Goal: Task Accomplishment & Management: Manage account settings

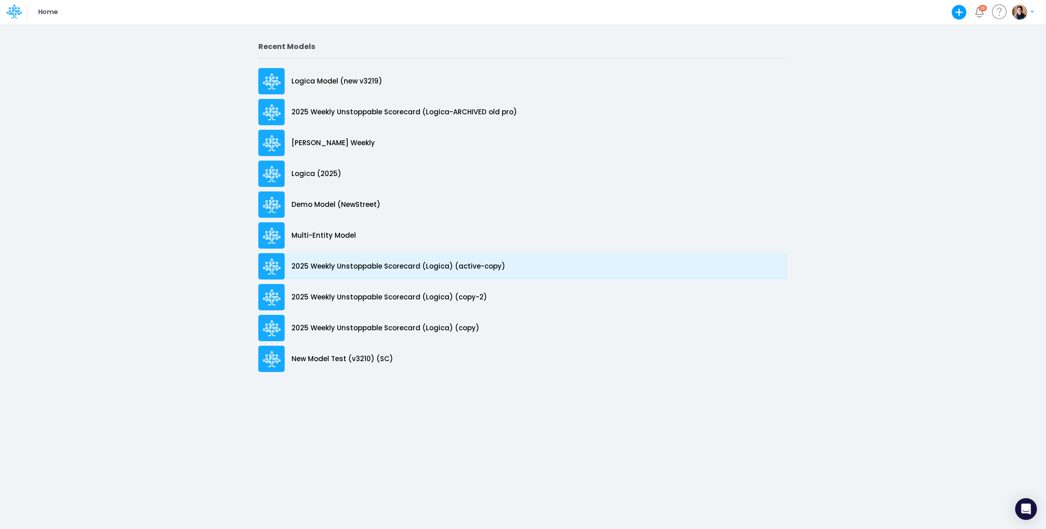
click at [417, 257] on div "2025 Weekly Unstoppable Scorecard (Logica) (active-copy)" at bounding box center [522, 266] width 529 height 26
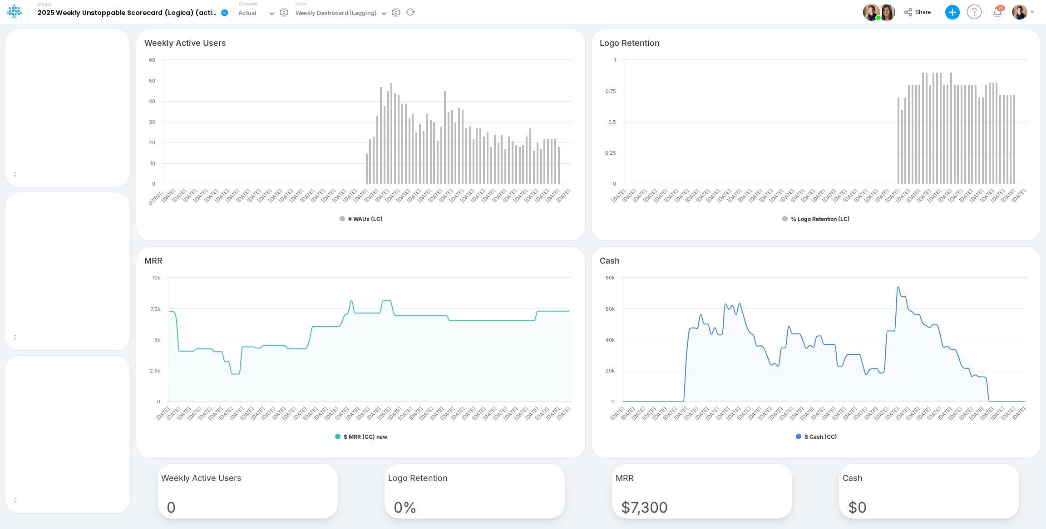
click at [222, 15] on icon at bounding box center [224, 12] width 7 height 7
click at [278, 36] on button "Edit model settings" at bounding box center [270, 36] width 97 height 14
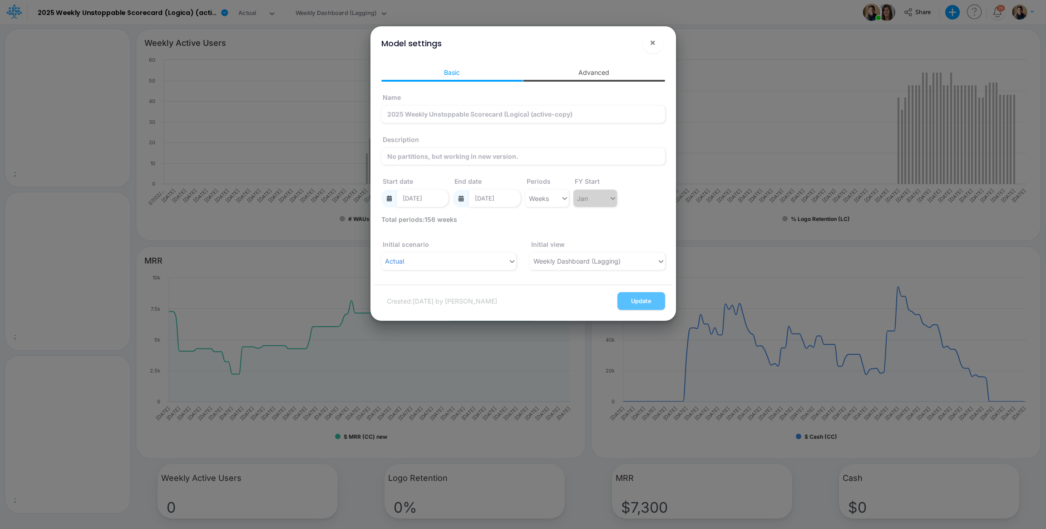
click at [589, 71] on link "Advanced" at bounding box center [594, 72] width 142 height 17
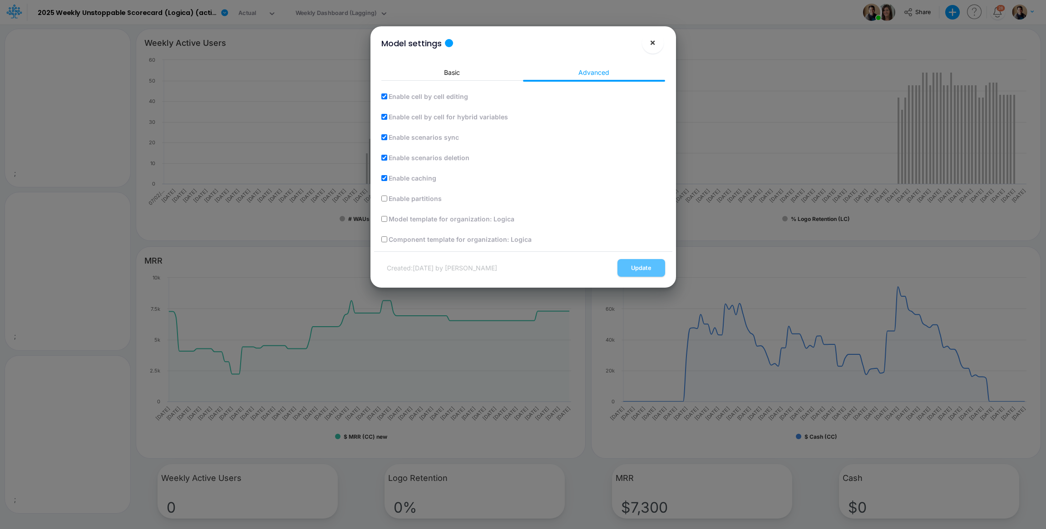
click at [652, 44] on span "×" at bounding box center [652, 42] width 6 height 11
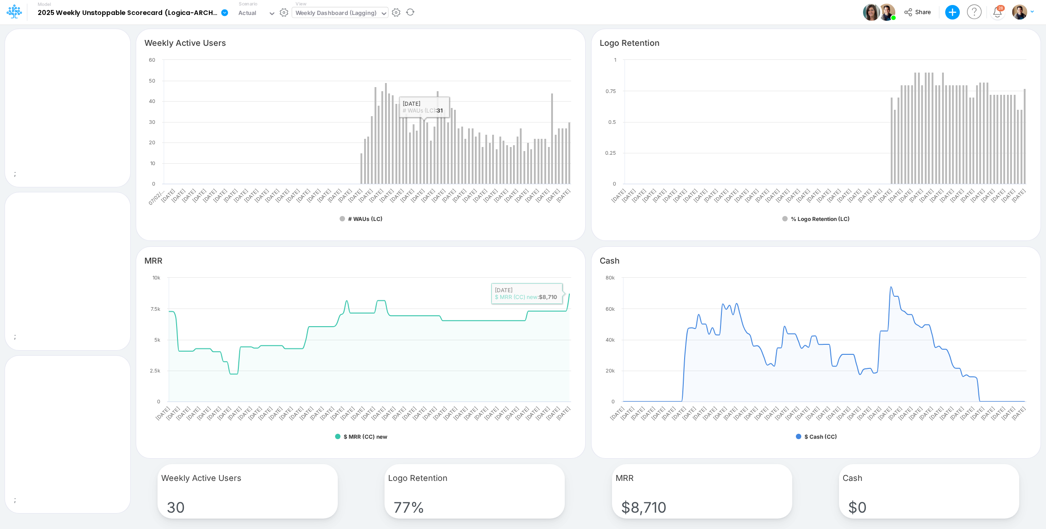
click at [336, 16] on div "Weekly Dashboard (Lagging)" at bounding box center [335, 14] width 81 height 10
click at [286, 11] on button "button" at bounding box center [284, 13] width 10 height 10
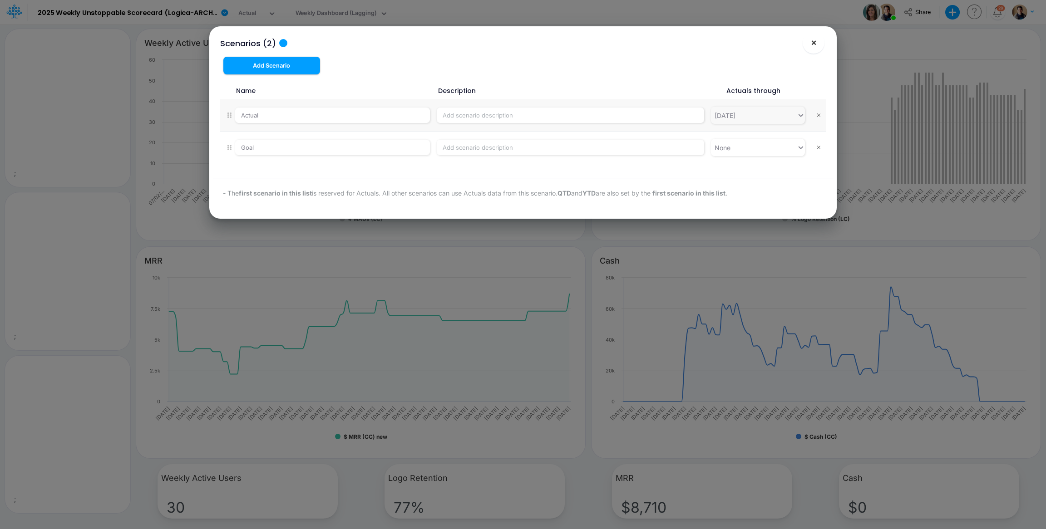
click at [815, 45] on span "×" at bounding box center [814, 42] width 6 height 11
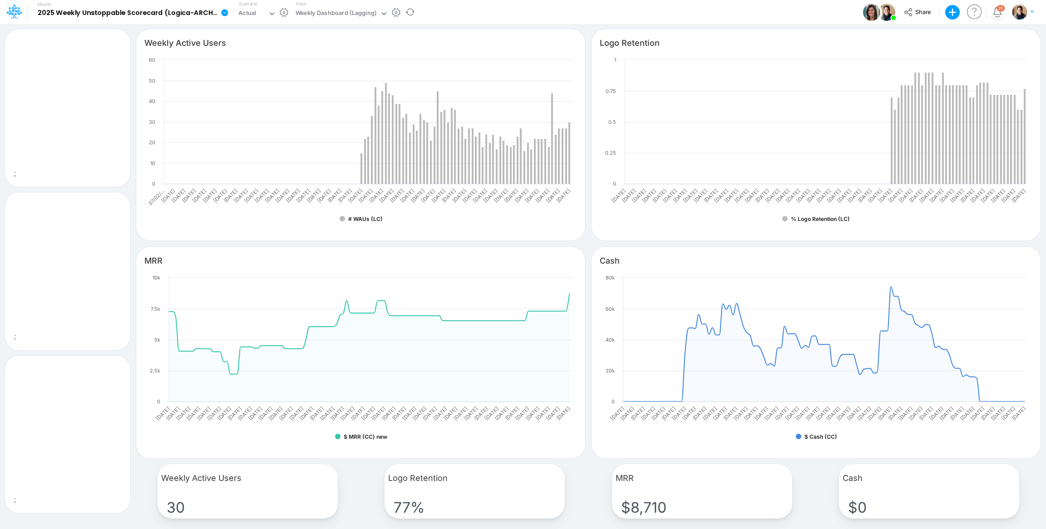
click at [223, 15] on icon at bounding box center [224, 12] width 7 height 7
click at [250, 47] on button "Duplicate" at bounding box center [270, 50] width 97 height 14
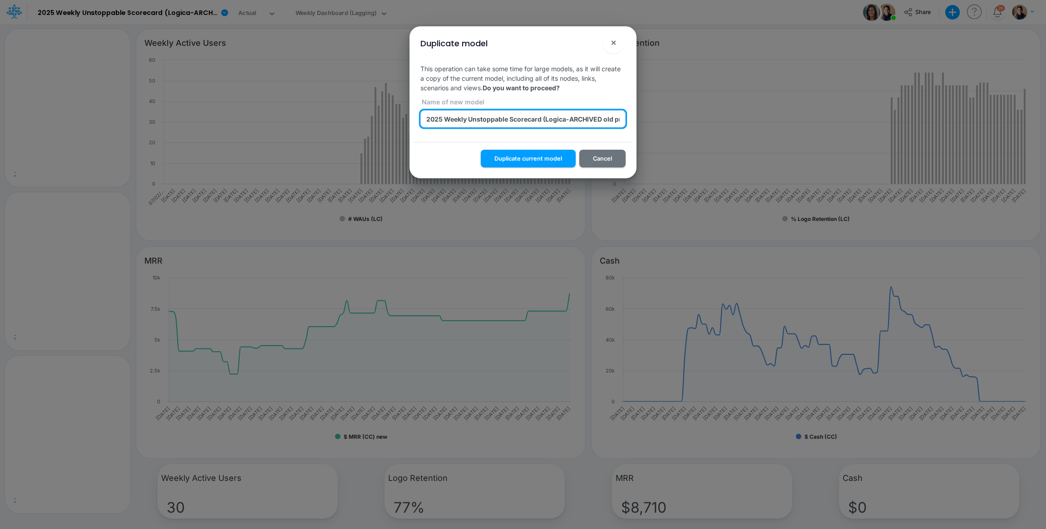
click at [538, 117] on input "2025 Weekly Unstoppable Scorecard (Logica-ARCHIVED old pro) (copy) 2025-10-07T0…" at bounding box center [522, 118] width 205 height 17
click at [567, 115] on input "2025 Weekly Unstoppable Scorecard (Logica-ARCHIVED old pro) (copy) 2025-10-07T0…" at bounding box center [522, 118] width 205 height 17
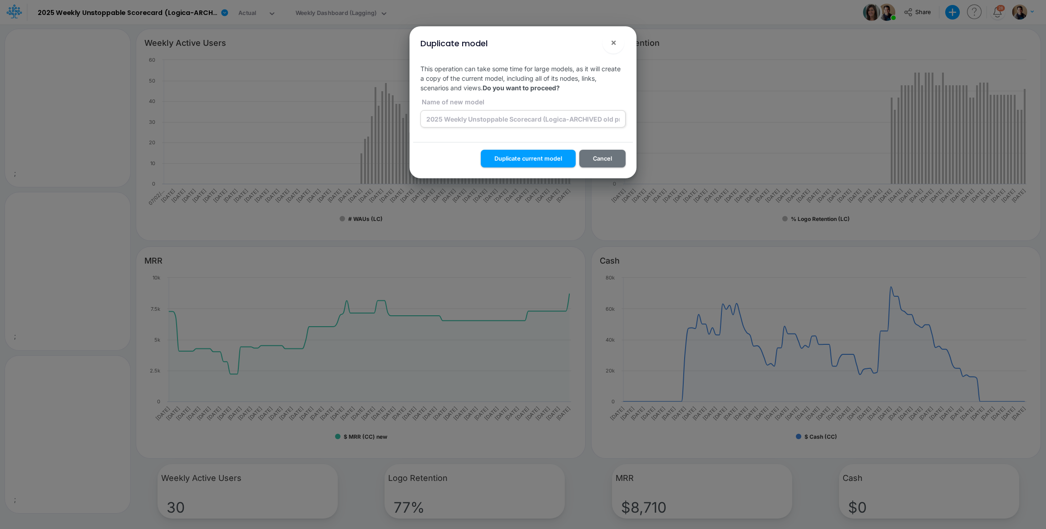
drag, startPoint x: 526, startPoint y: 161, endPoint x: 526, endPoint y: 127, distance: 34.0
click at [530, 132] on div "Duplicate model × This operation can take some time for large models, as it wil…" at bounding box center [523, 102] width 220 height 152
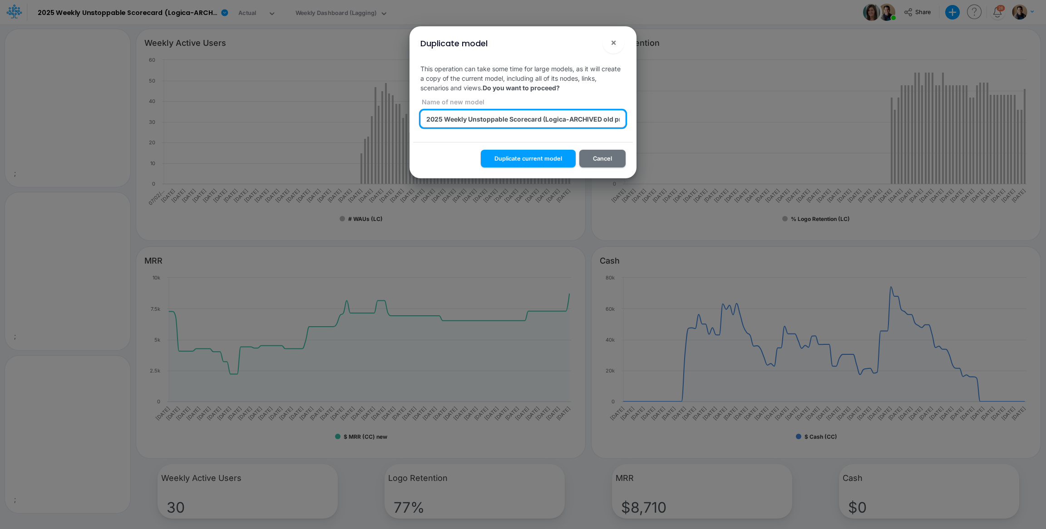
click at [521, 121] on input "2025 Weekly Unstoppable Scorecard (Logica-ARCHIVED old pro) (copy) 2025-10-07T0…" at bounding box center [522, 118] width 205 height 17
type input "z_test_conv_2025 Weekly Unstoppable Scorecard (Logica-ARCHIVED old pro) (copy) …"
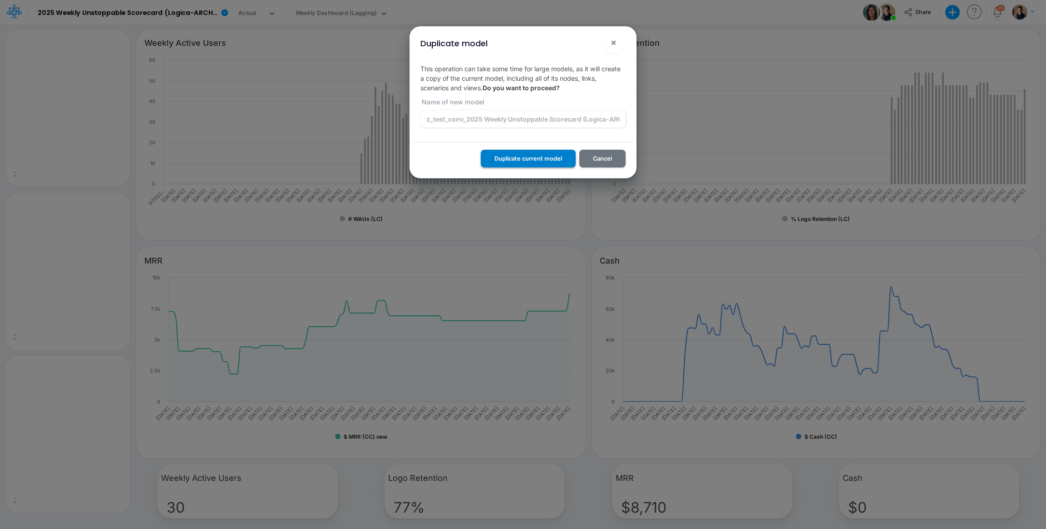
click at [519, 153] on button "Duplicate current model" at bounding box center [528, 159] width 95 height 18
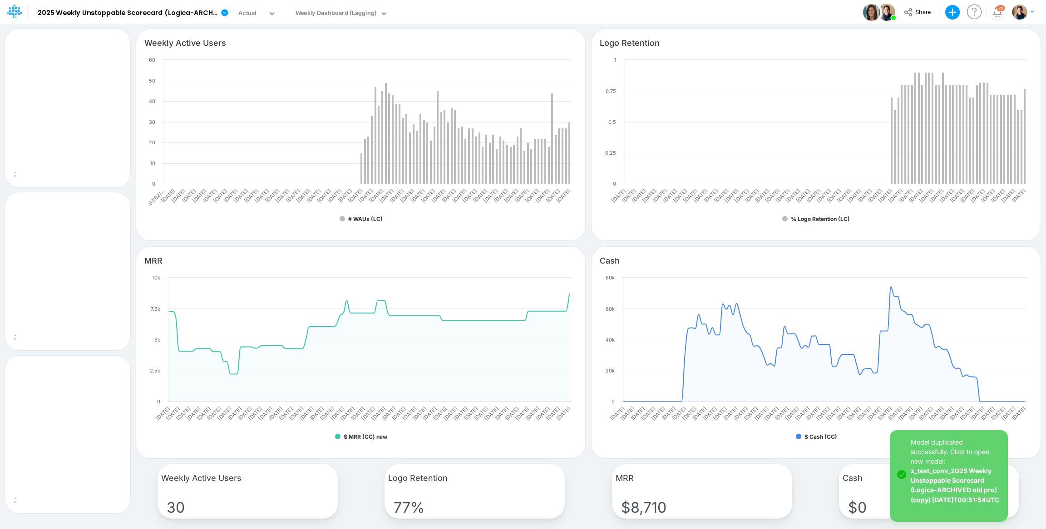
click at [934, 486] on link "z_test_conv_2025 Weekly Unstoppable Scorecard (Logica-ARCHIVED old pro) (copy) …" at bounding box center [954, 485] width 88 height 36
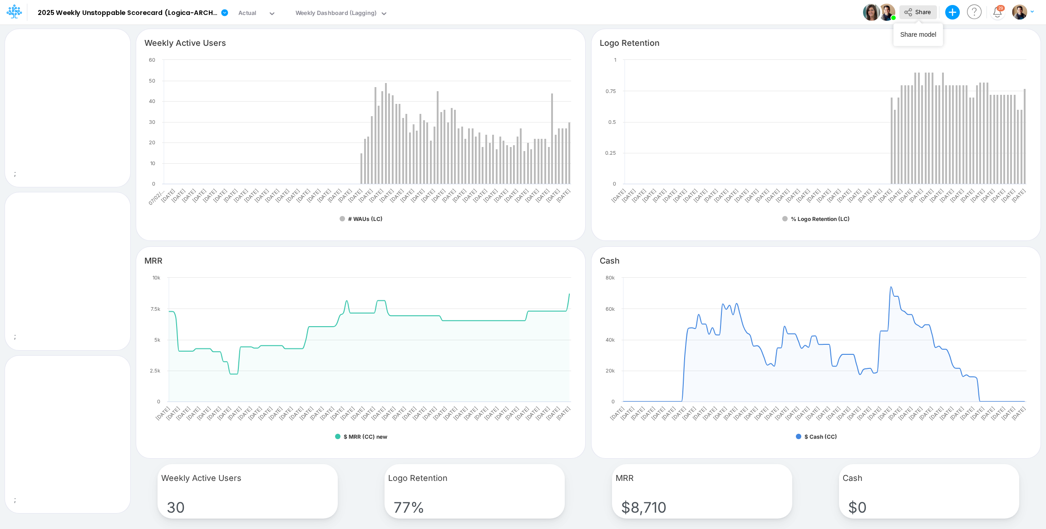
click at [915, 8] on span "Share" at bounding box center [922, 11] width 15 height 7
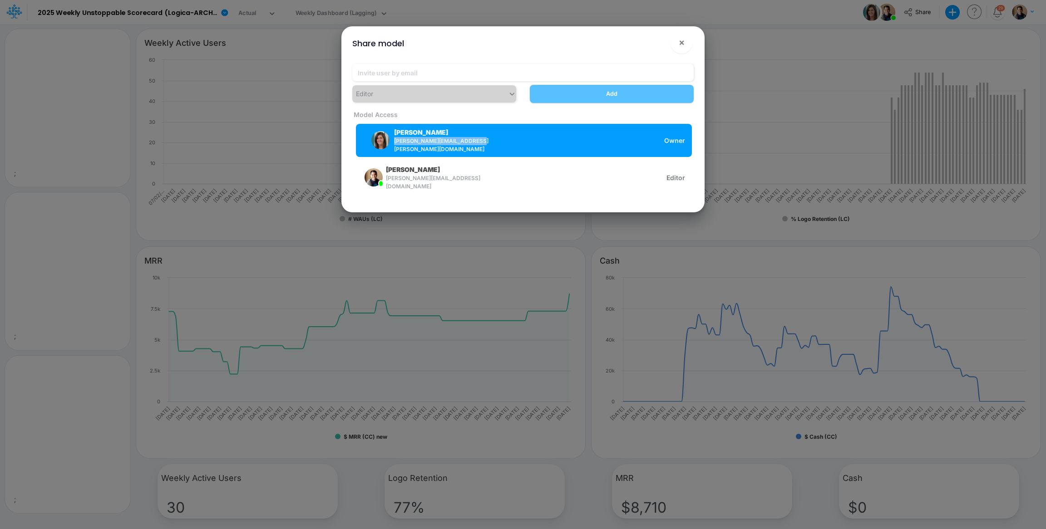
drag, startPoint x: 472, startPoint y: 144, endPoint x: 395, endPoint y: 145, distance: 76.7
click at [395, 145] on div "Carissa Castro carissa.castro@logica.cloud" at bounding box center [429, 141] width 132 height 26
copy span "carissa.castro@logica.cloud"
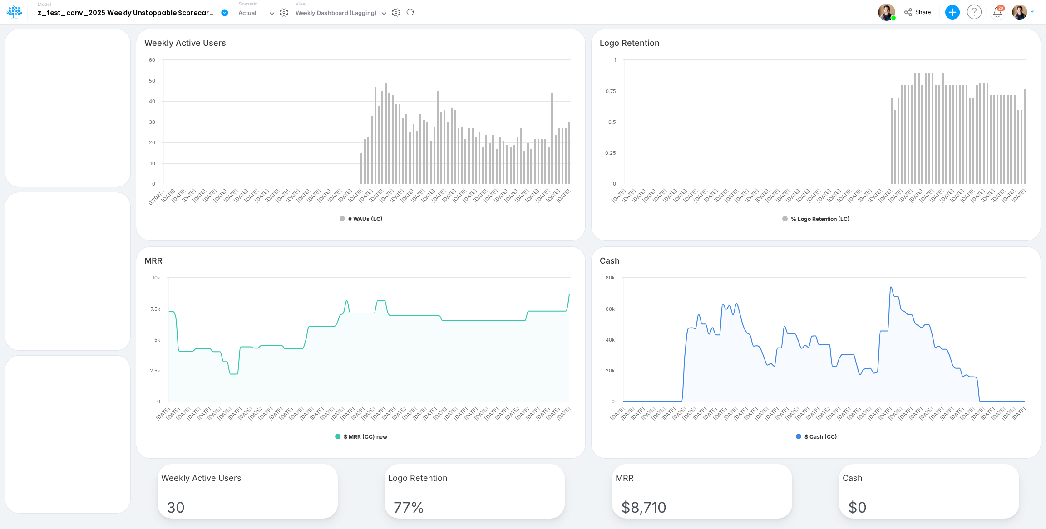
click at [224, 14] on icon at bounding box center [224, 12] width 7 height 7
click at [255, 38] on button "Edit model settings" at bounding box center [270, 36] width 97 height 14
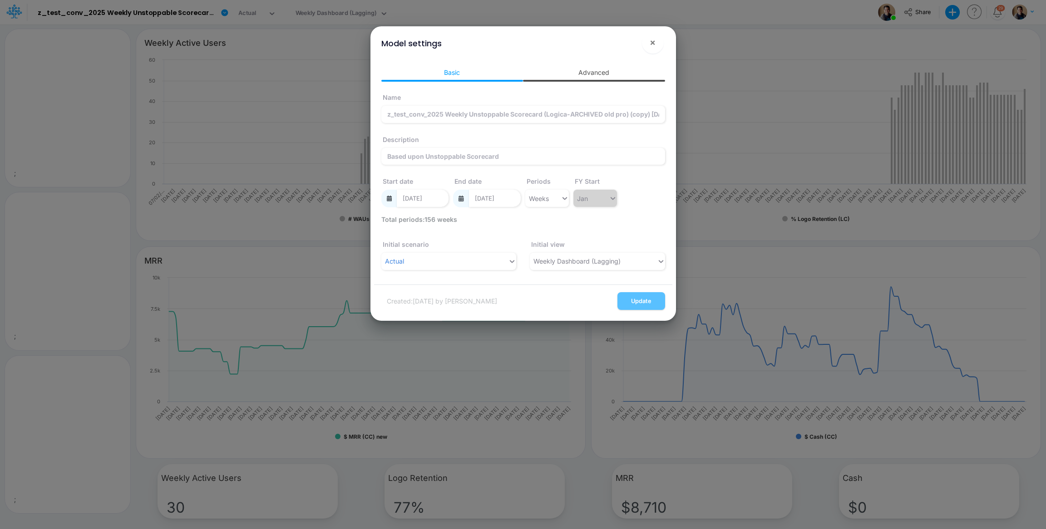
click at [602, 67] on link "Advanced" at bounding box center [594, 72] width 142 height 17
click at [650, 42] on span "×" at bounding box center [652, 42] width 6 height 11
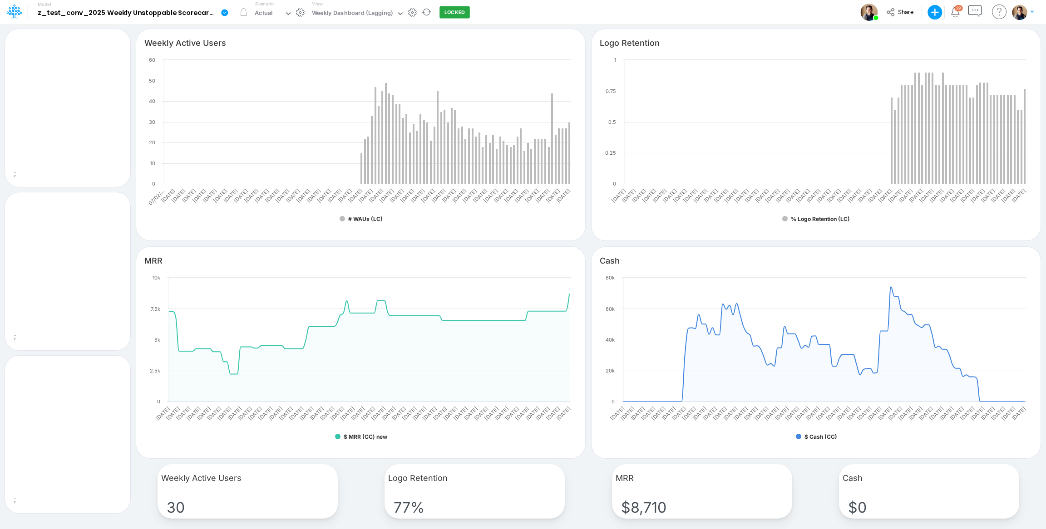
click at [226, 6] on link at bounding box center [226, 12] width 18 height 24
click at [249, 33] on button "Edit model settings" at bounding box center [270, 36] width 97 height 14
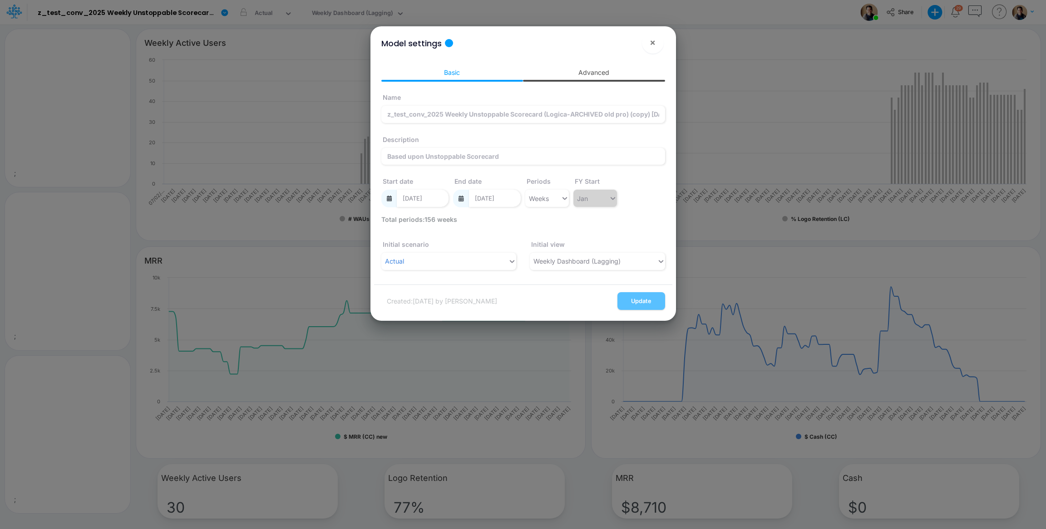
click at [586, 71] on link "Advanced" at bounding box center [594, 72] width 142 height 17
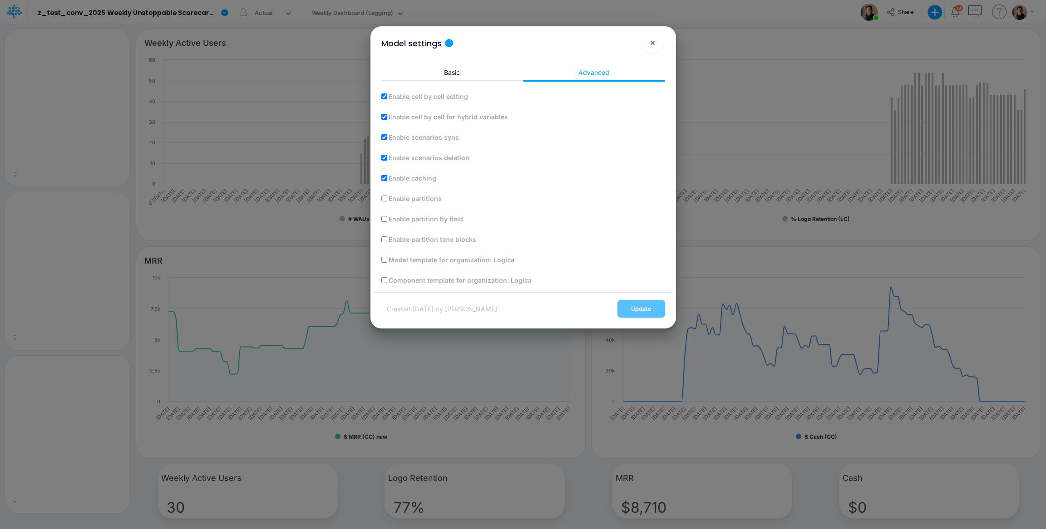
click at [381, 200] on input "Enable partitions" at bounding box center [384, 199] width 6 height 6
checkbox input "true"
click at [385, 221] on input "Enable partition by field" at bounding box center [384, 219] width 6 height 6
checkbox input "true"
drag, startPoint x: 646, startPoint y: 311, endPoint x: 1012, endPoint y: 312, distance: 366.2
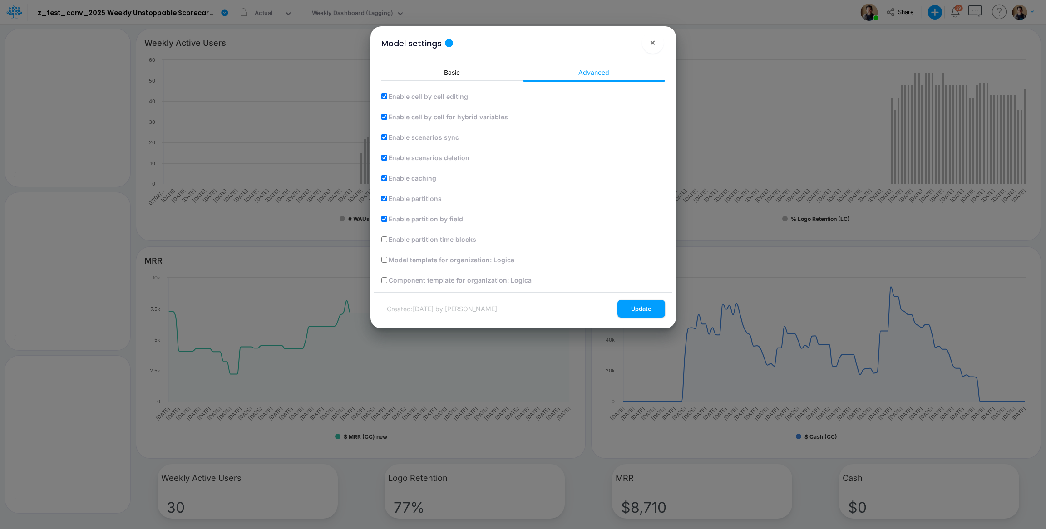
click at [645, 311] on button "Update" at bounding box center [641, 309] width 48 height 18
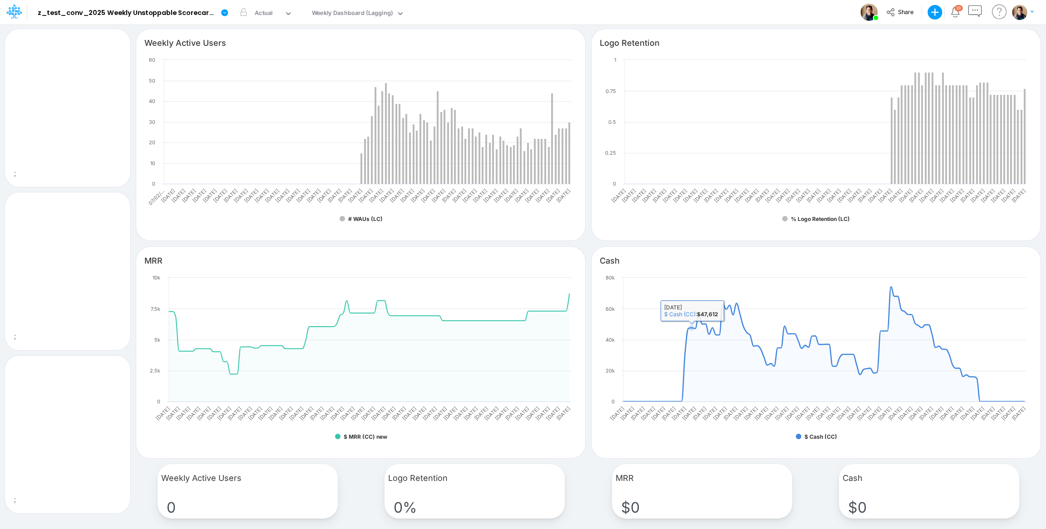
click at [640, 3] on div "Model z_test_conv_2025 Weekly Unstoppable Scorecard (Logica-ARCHIVED old pro) (…" at bounding box center [522, 12] width 941 height 25
click at [640, 11] on div "Model z_test_conv_2025 Weekly Unstoppable Scorecard (Logica-ARCHIVED old pro) (…" at bounding box center [522, 12] width 941 height 25
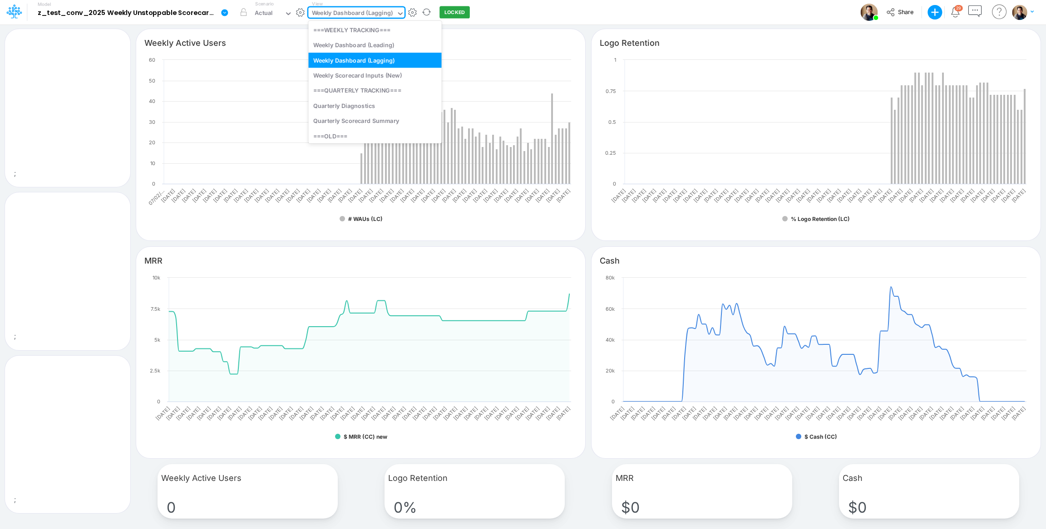
click at [353, 12] on div "Weekly Dashboard (Lagging)" at bounding box center [352, 14] width 81 height 10
type input "inp"
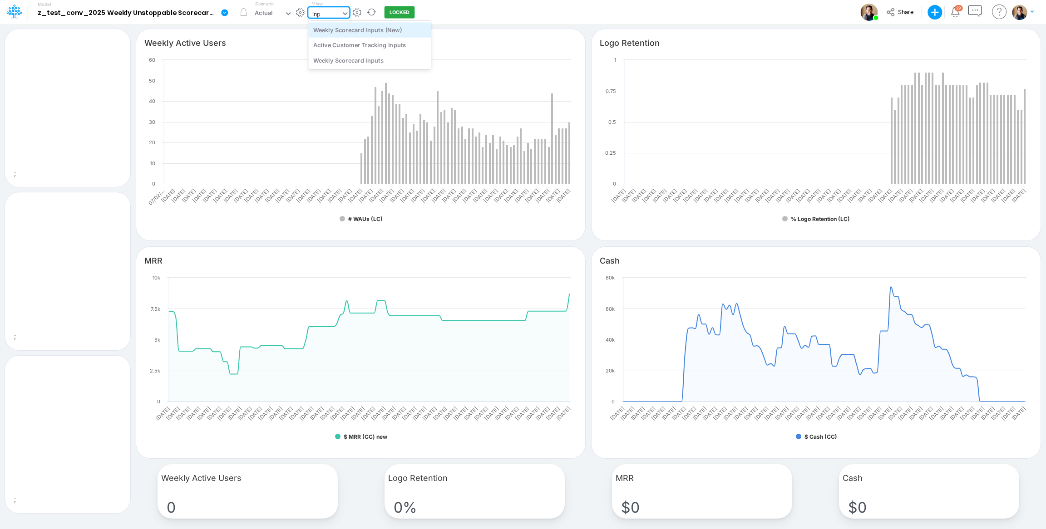
click at [381, 28] on div "Weekly Scorecard Inputs (New)" at bounding box center [369, 29] width 123 height 15
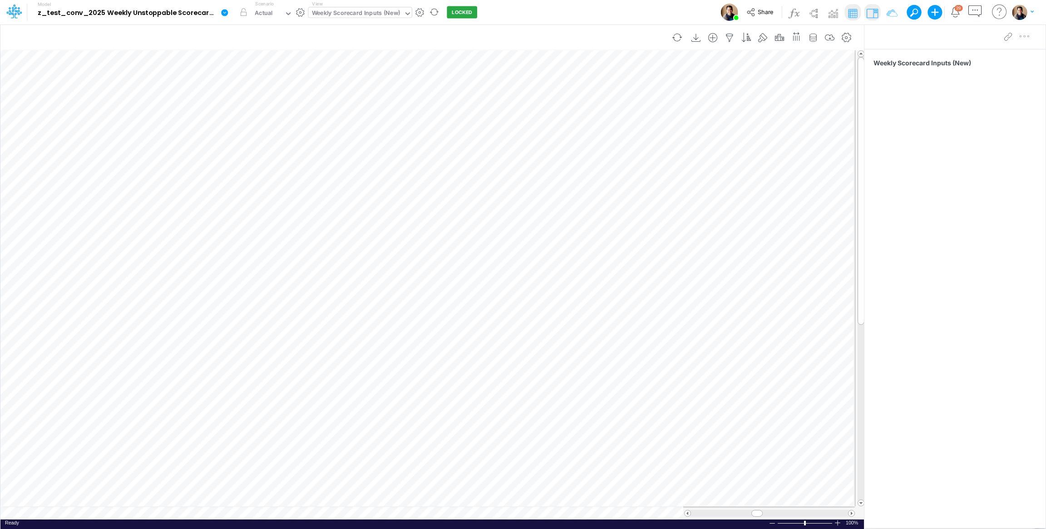
scroll to position [0, 1]
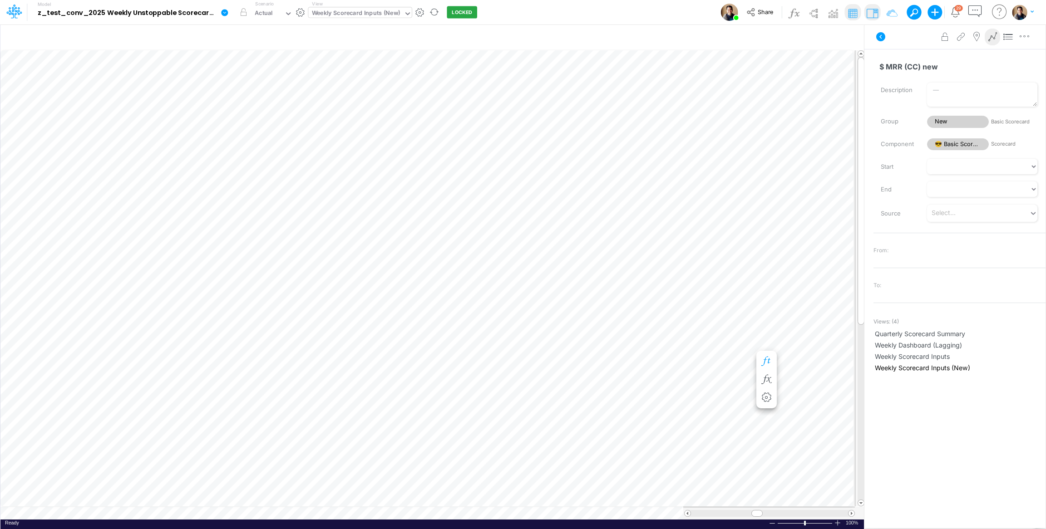
click at [764, 360] on icon "button" at bounding box center [766, 362] width 14 height 10
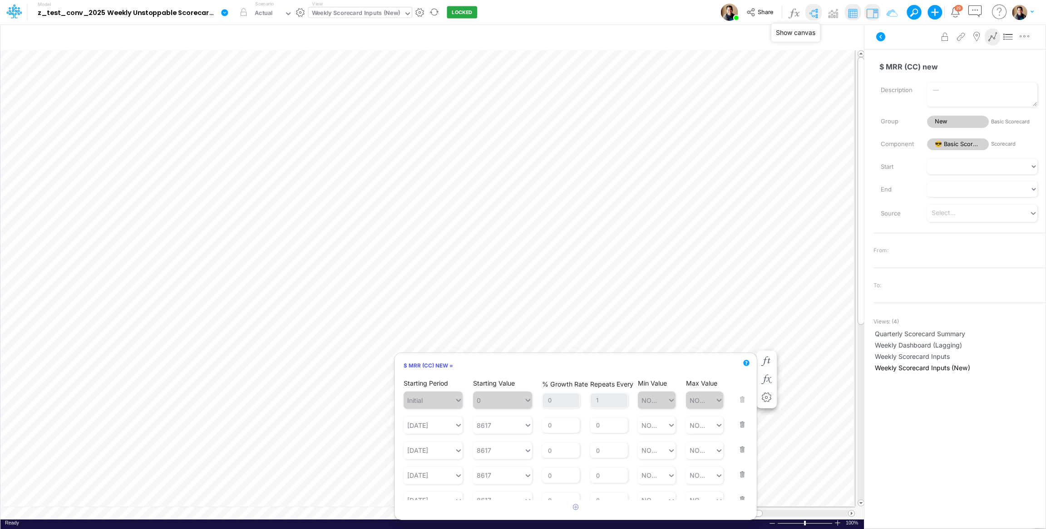
click at [816, 11] on img at bounding box center [813, 13] width 15 height 15
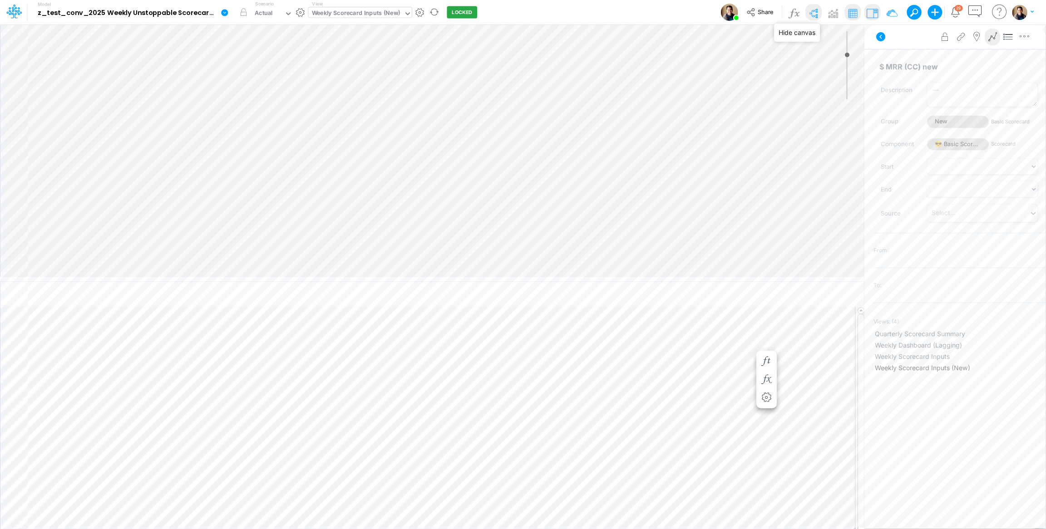
type input "0"
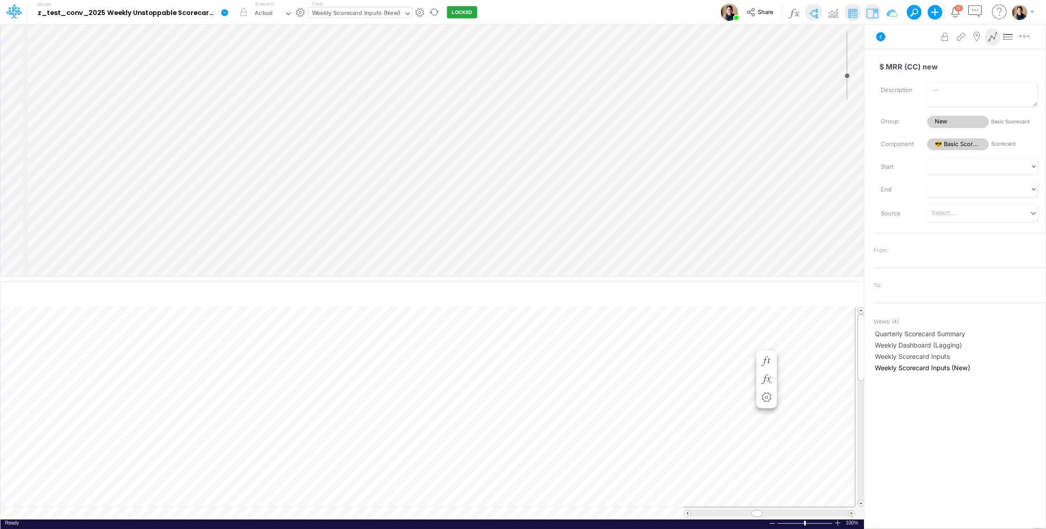
select select "Horizontal"
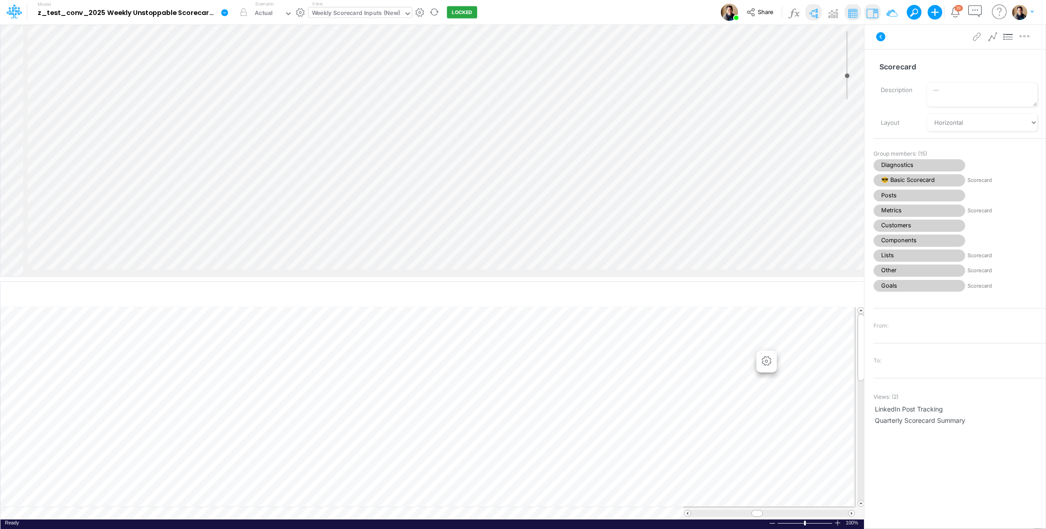
select select "Horizontal"
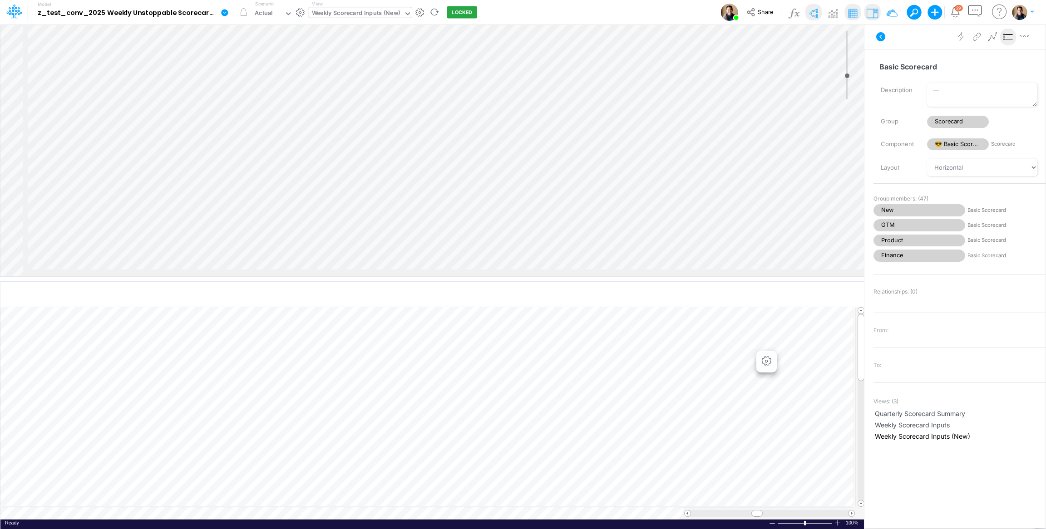
click at [224, 9] on icon at bounding box center [224, 12] width 7 height 7
click at [274, 99] on button "View model info" at bounding box center [270, 94] width 97 height 14
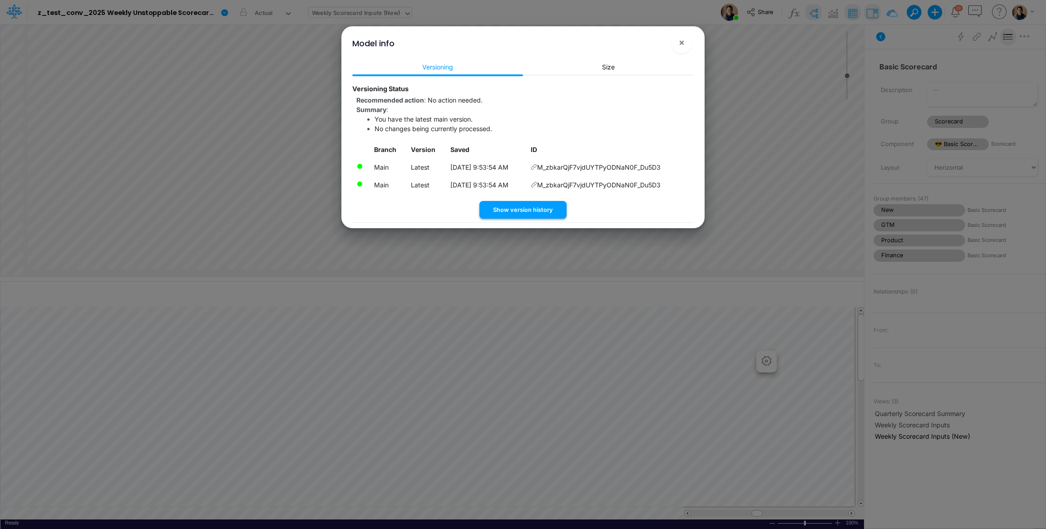
click at [544, 214] on button "Show version history" at bounding box center [522, 210] width 87 height 18
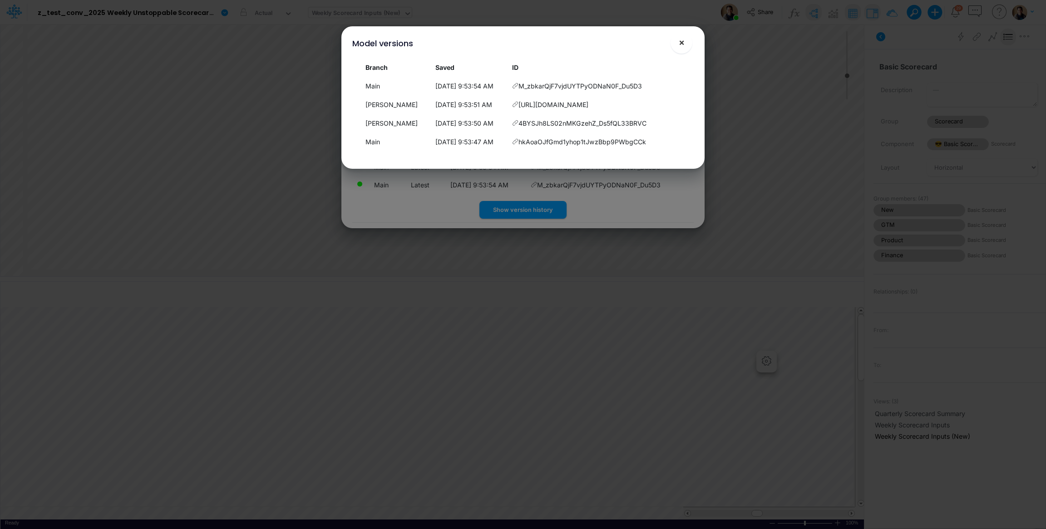
click at [676, 44] on button "×" at bounding box center [681, 43] width 22 height 22
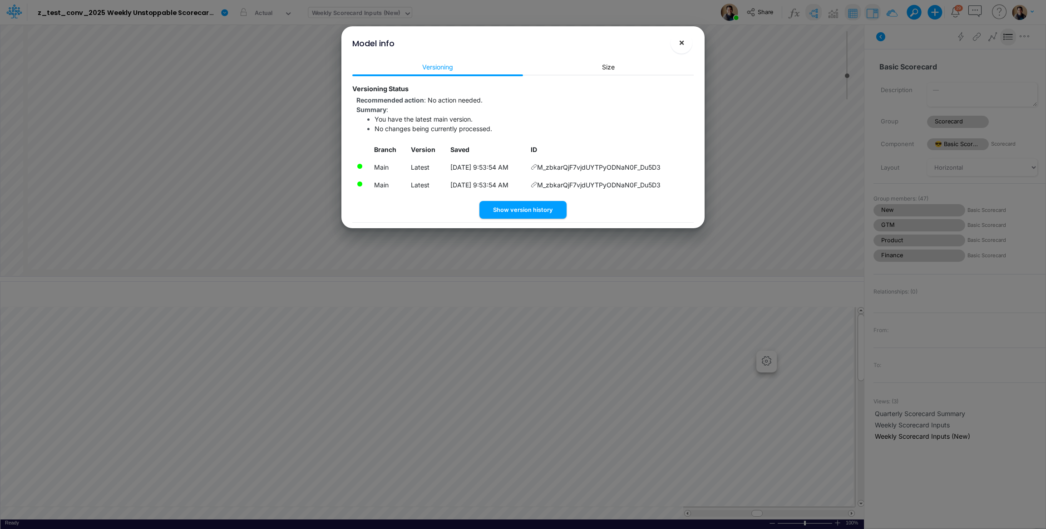
click at [679, 41] on span "×" at bounding box center [681, 42] width 6 height 11
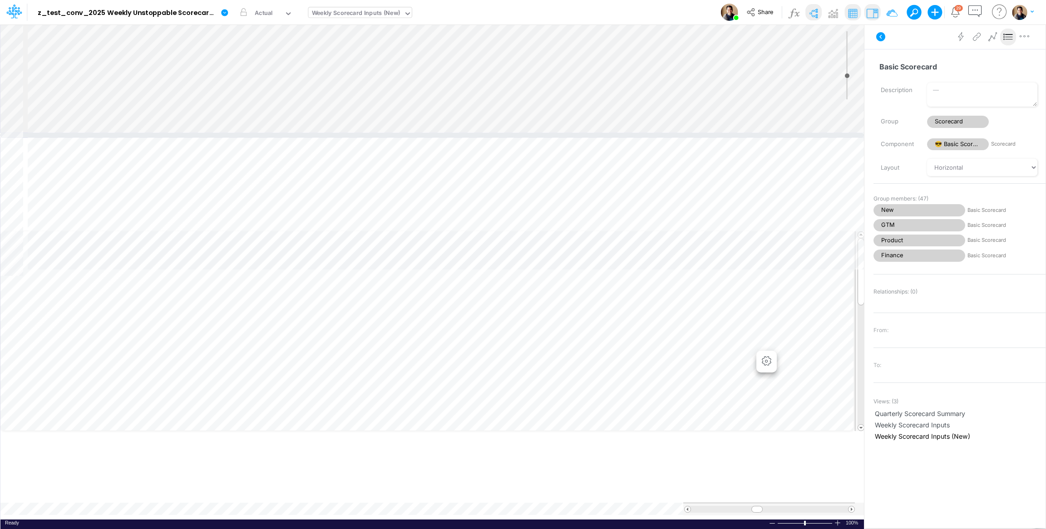
drag, startPoint x: 779, startPoint y: 278, endPoint x: 781, endPoint y: 135, distance: 143.4
click at [781, 135] on div at bounding box center [432, 135] width 864 height 5
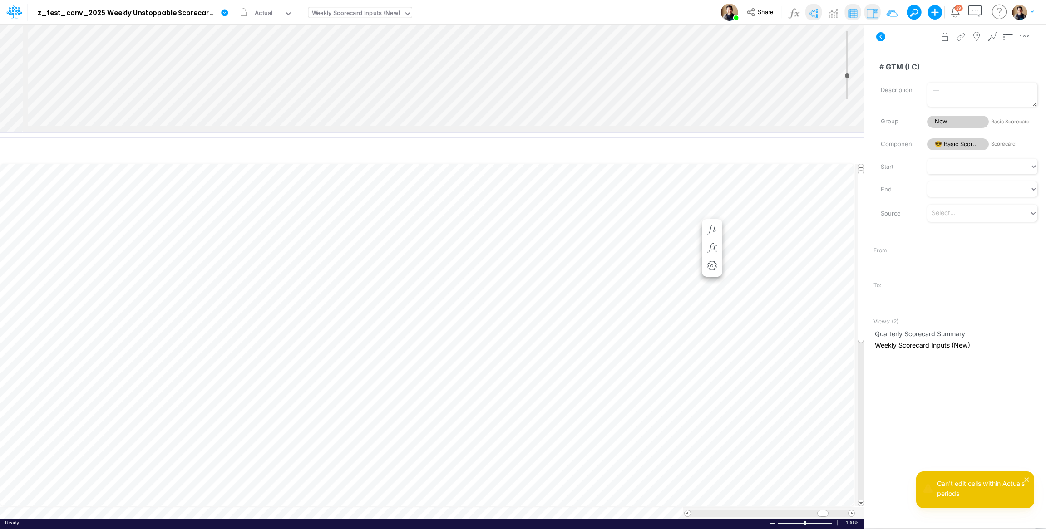
scroll to position [0, 3]
click at [462, 10] on button "LOCKED" at bounding box center [462, 12] width 30 height 12
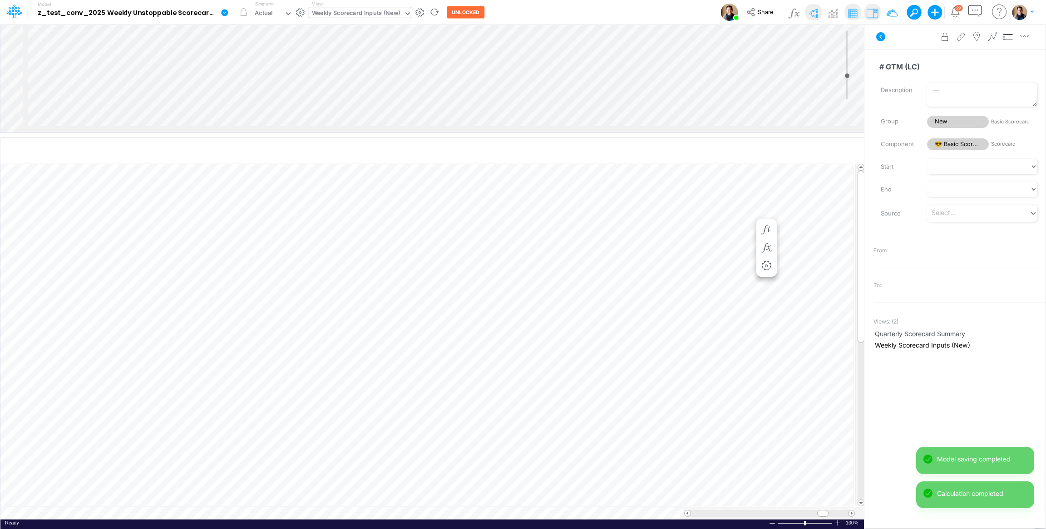
click at [228, 12] on icon at bounding box center [225, 13] width 8 height 8
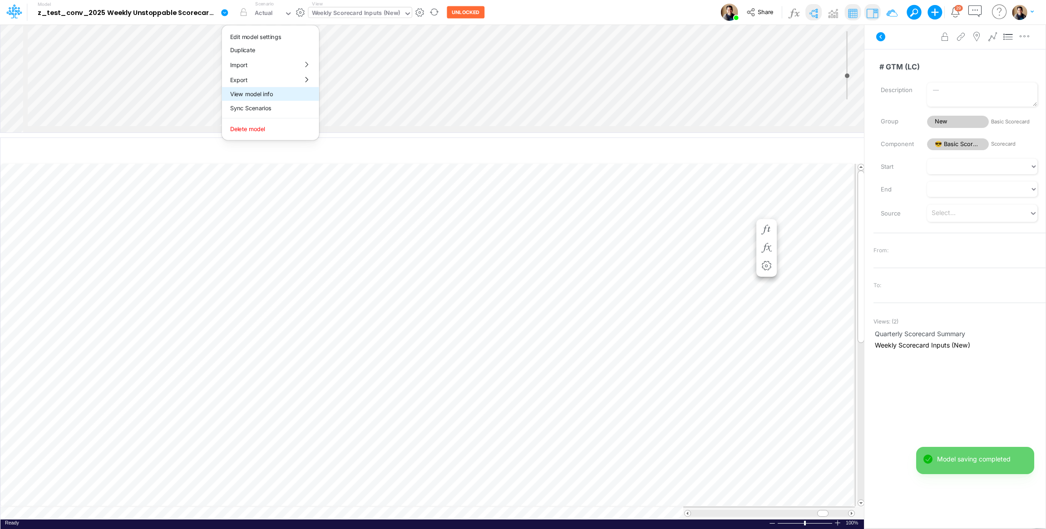
click at [274, 95] on button "View model info" at bounding box center [270, 94] width 97 height 14
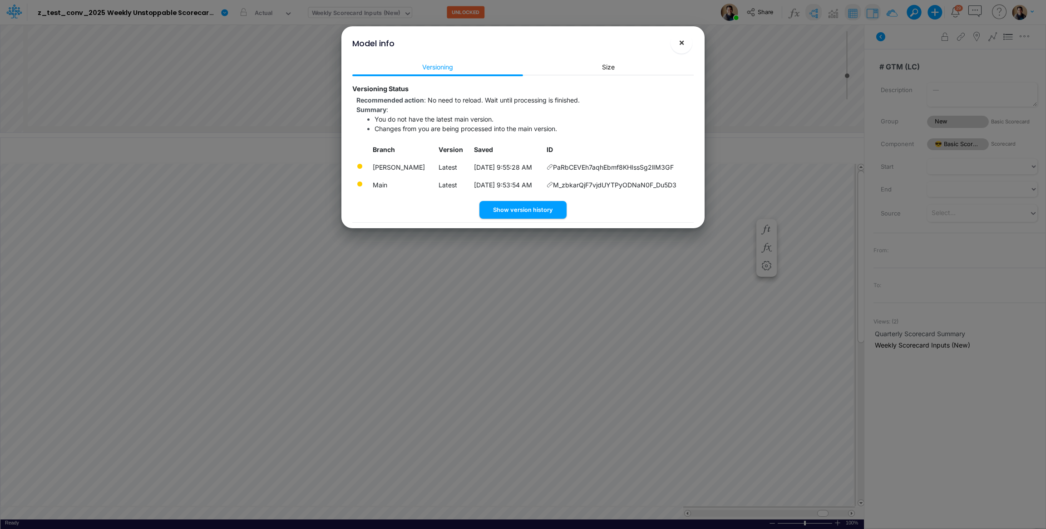
click at [682, 40] on span "×" at bounding box center [681, 42] width 6 height 11
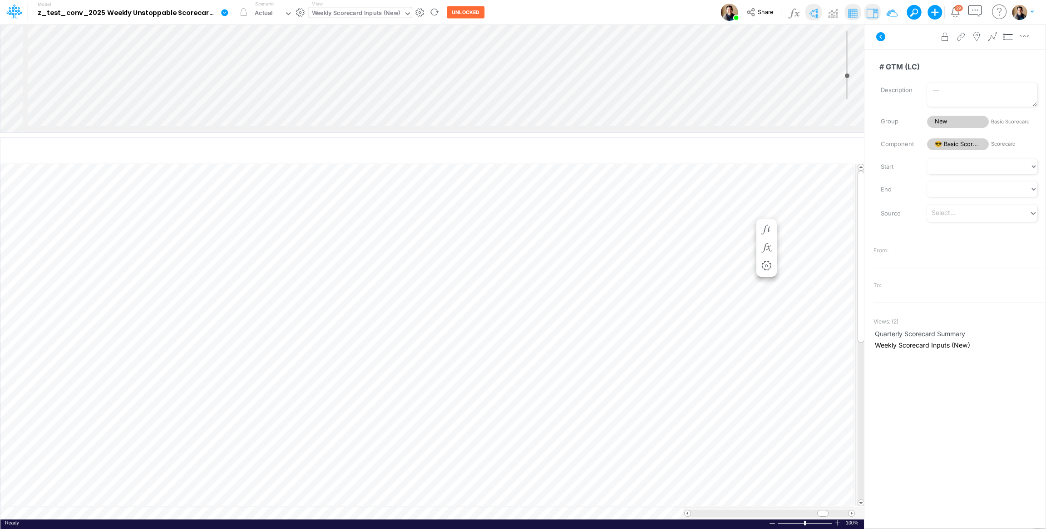
click at [221, 9] on icon at bounding box center [225, 13] width 8 height 8
click at [285, 96] on button "View model info" at bounding box center [270, 94] width 97 height 14
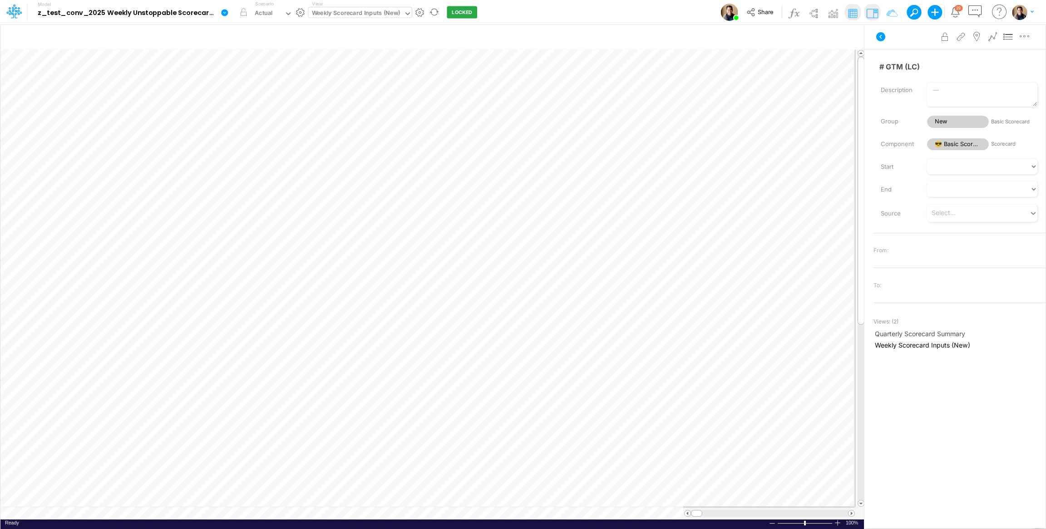
click at [358, 13] on div "Weekly Scorecard Inputs (New)" at bounding box center [356, 14] width 88 height 10
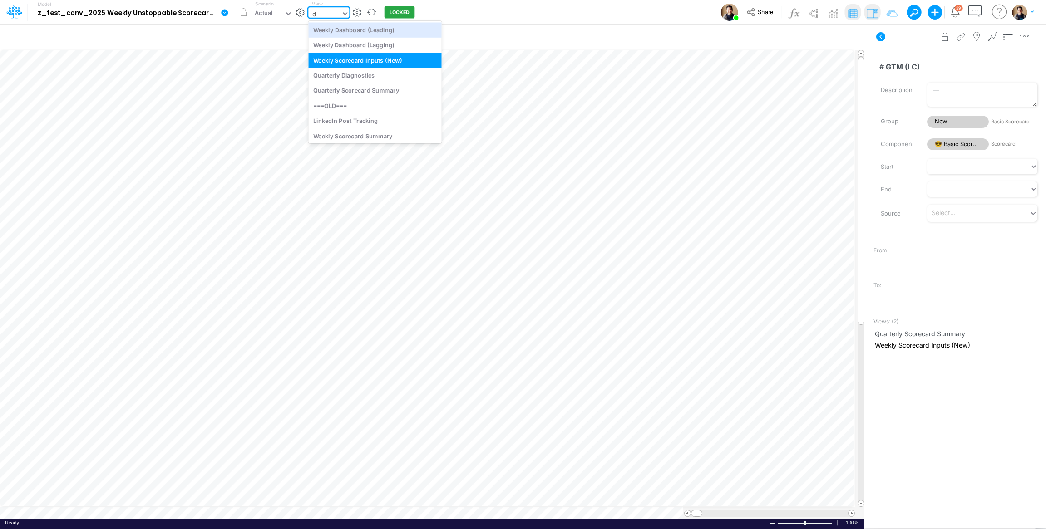
type input "da"
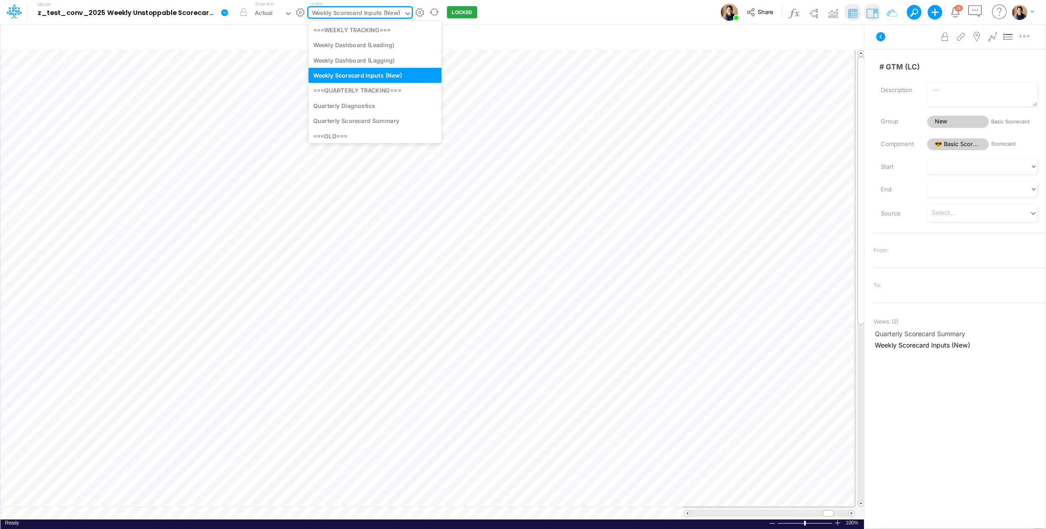
click at [397, 8] on div "Weekly Scorecard Inputs (New)" at bounding box center [355, 14] width 95 height 14
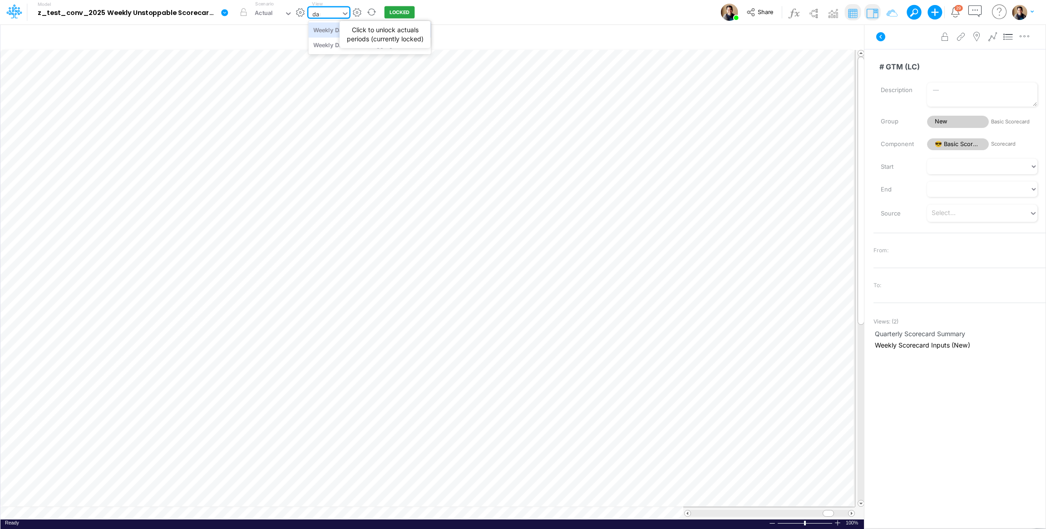
type input "dash"
click at [339, 30] on div "Weekly Dashboard (Leading)" at bounding box center [369, 29] width 123 height 15
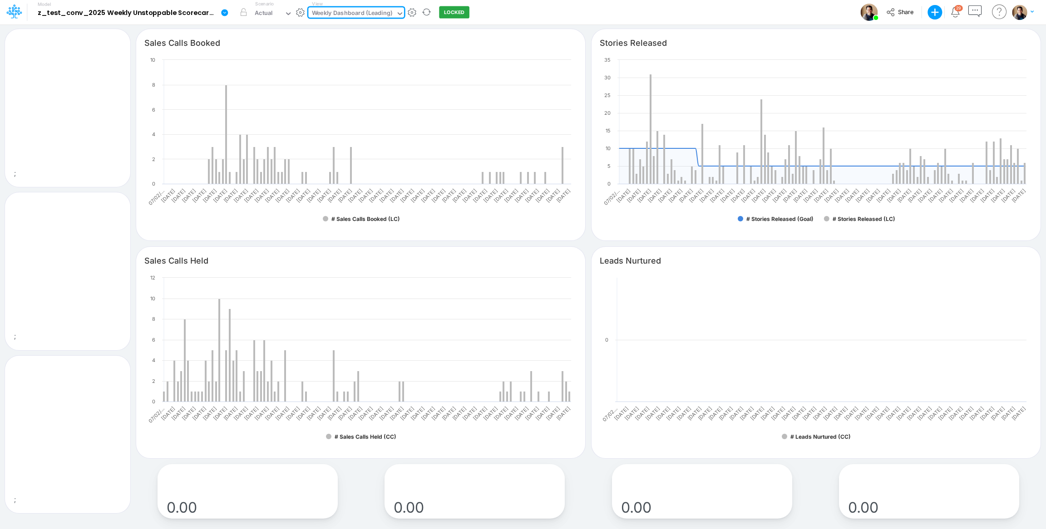
click at [319, 10] on div "Weekly Dashboard (Leading)" at bounding box center [352, 14] width 81 height 10
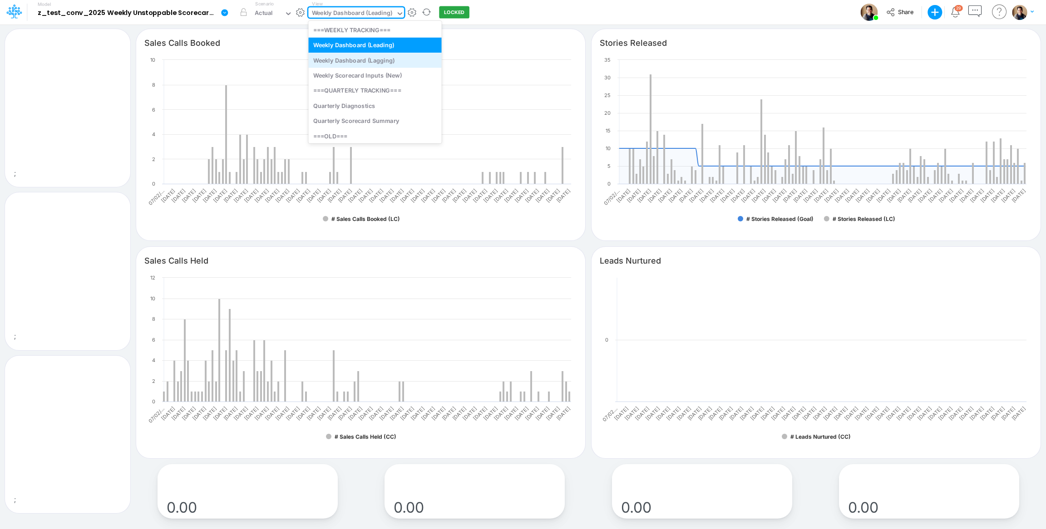
click at [329, 59] on div "Weekly Dashboard (Lagging)" at bounding box center [374, 60] width 133 height 15
type input "Weekly Active Users"
type input "Logo Retention"
type input "MRR"
type input "Cash"
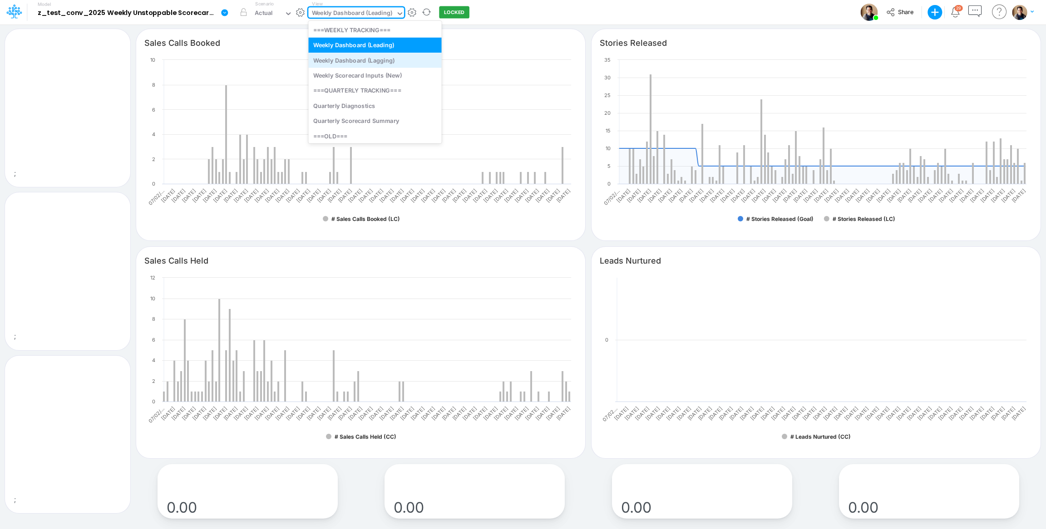
type input "Weekly Active Users"
type input "Logo Retention"
type input "MRR"
type input "Cash"
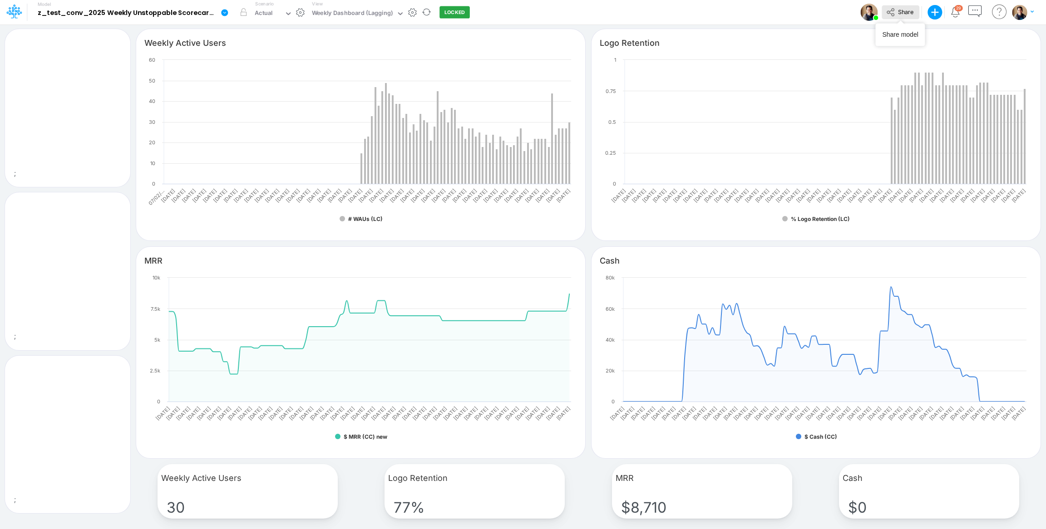
click at [909, 12] on span "Share" at bounding box center [905, 11] width 15 height 7
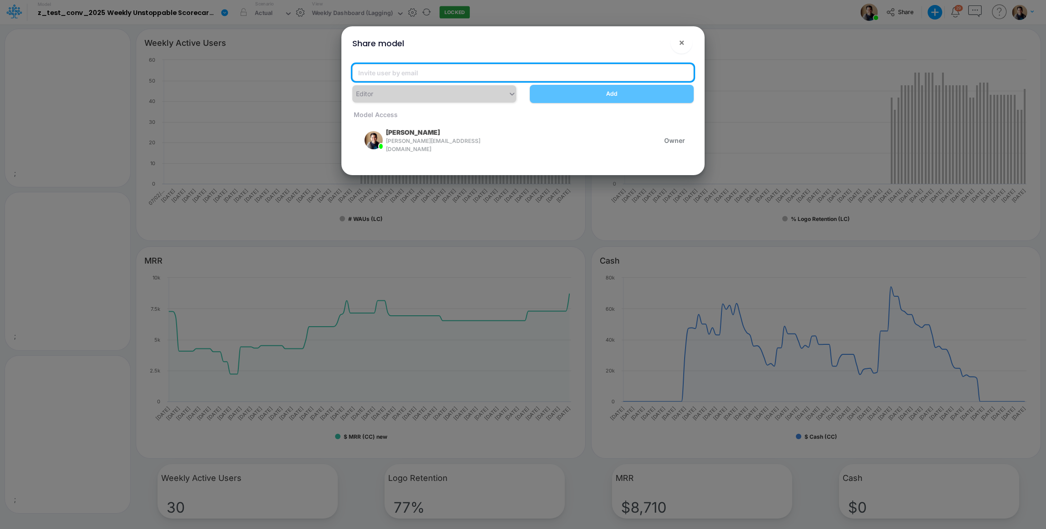
drag, startPoint x: 442, startPoint y: 69, endPoint x: 452, endPoint y: 69, distance: 10.0
click at [442, 69] on input "email" at bounding box center [522, 72] width 341 height 17
paste input "carissa.castro@logica.cloud"
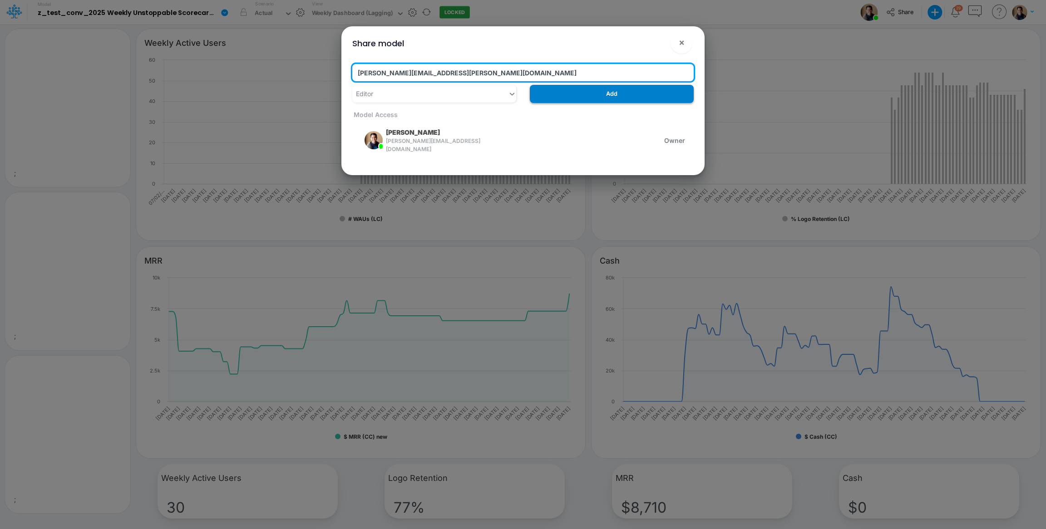
type input "carissa.castro@logica.cloud"
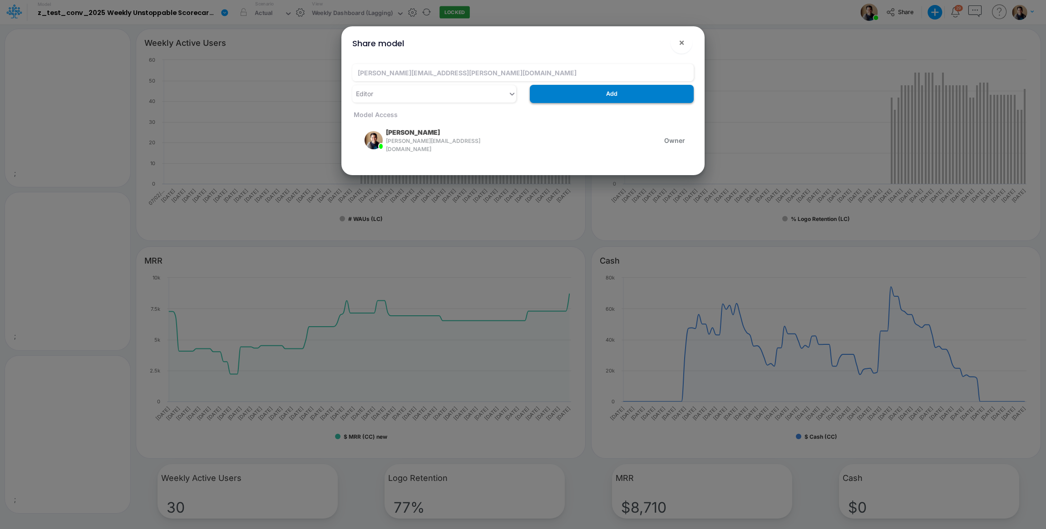
click at [609, 94] on button "Add" at bounding box center [612, 94] width 164 height 18
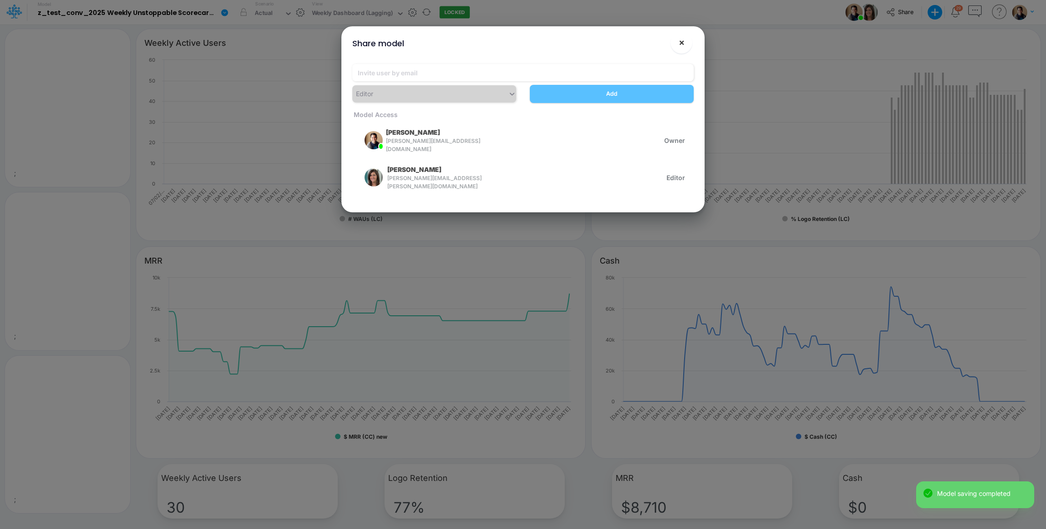
click at [680, 43] on span "×" at bounding box center [681, 42] width 6 height 11
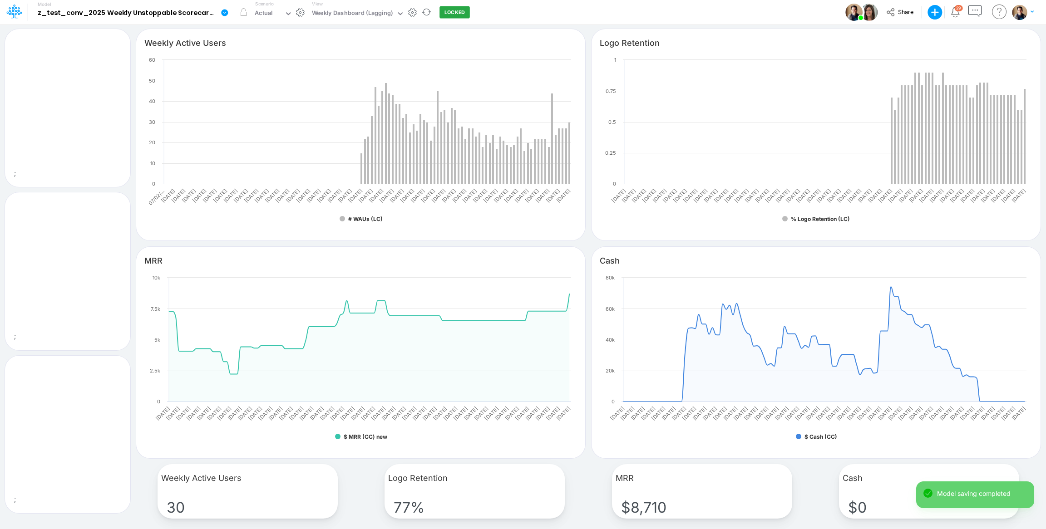
click at [377, 22] on div "View Weekly Dashboard (Lagging)" at bounding box center [356, 12] width 96 height 24
click at [376, 16] on div "Weekly Dashboard (Lagging)" at bounding box center [352, 14] width 81 height 10
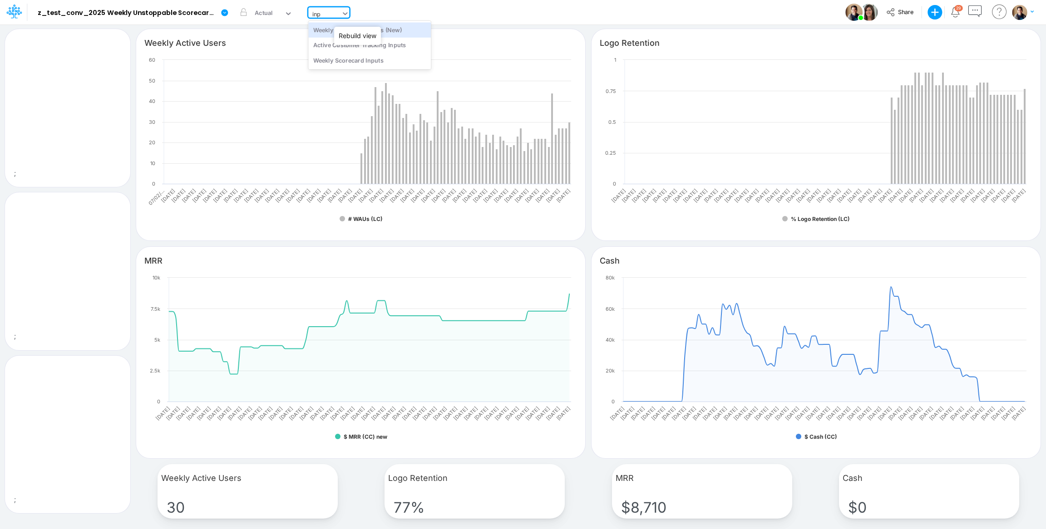
type input "inpu"
click at [340, 33] on div "Weekly Scorecard Inputs (New)" at bounding box center [369, 29] width 123 height 15
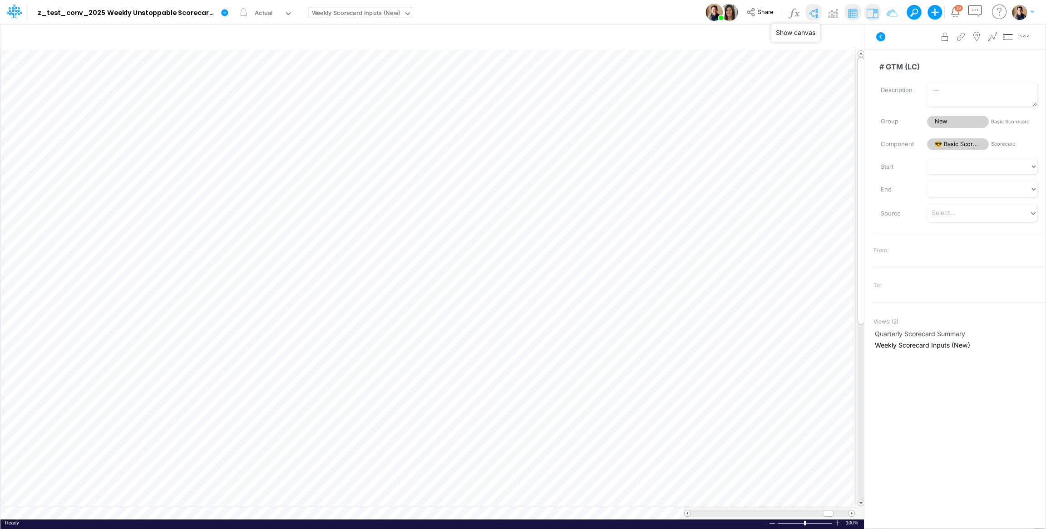
click at [811, 14] on img at bounding box center [813, 13] width 15 height 15
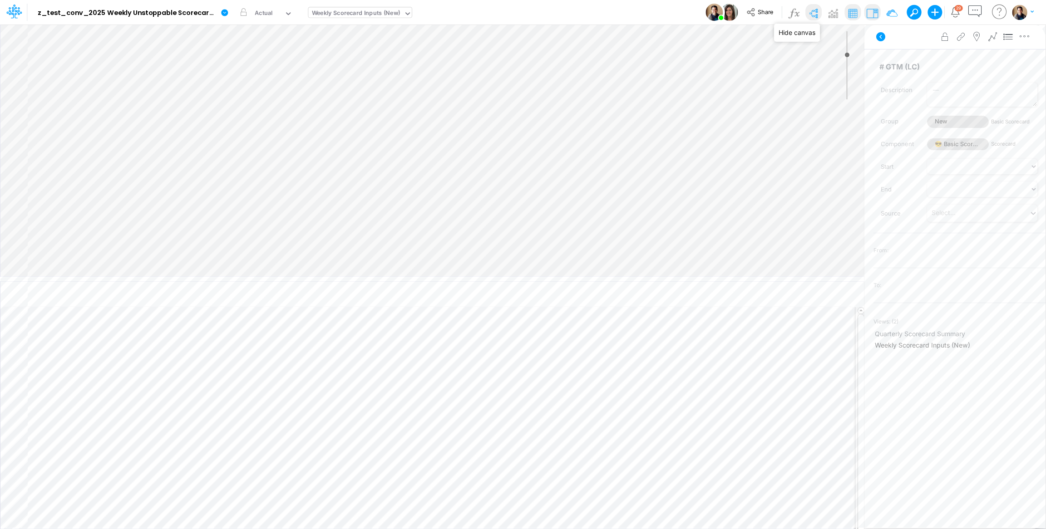
type input "0"
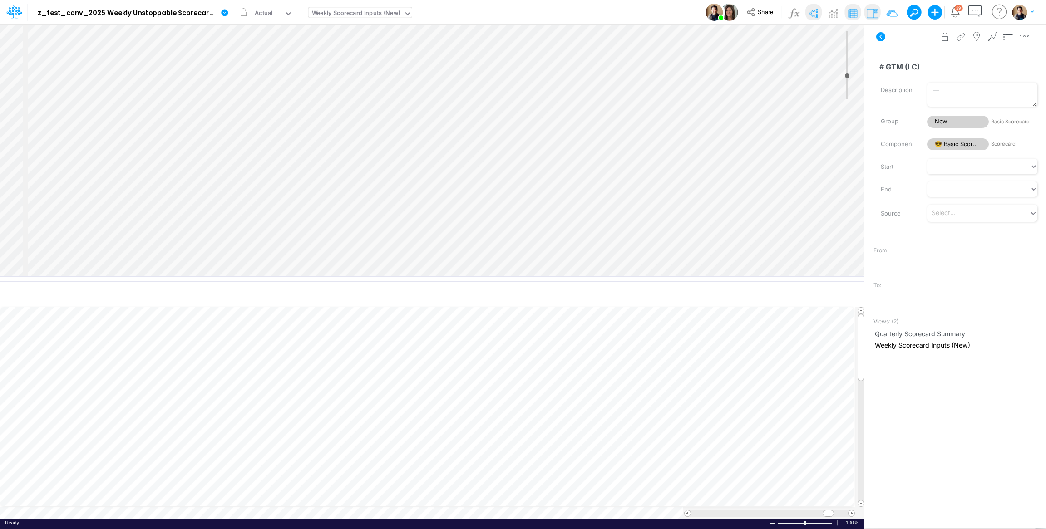
select select "Horizontal"
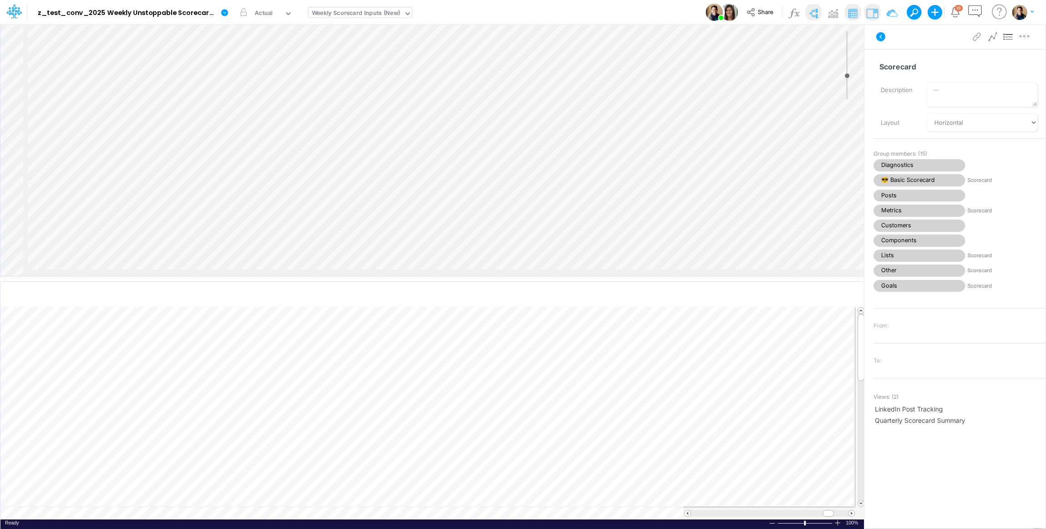
select select "Horizontal"
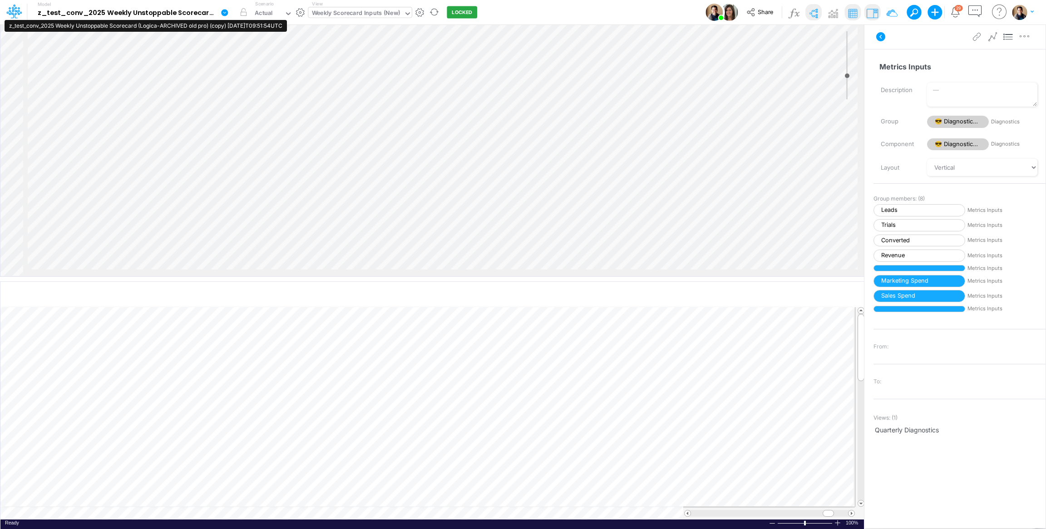
click at [219, 10] on link at bounding box center [226, 12] width 18 height 24
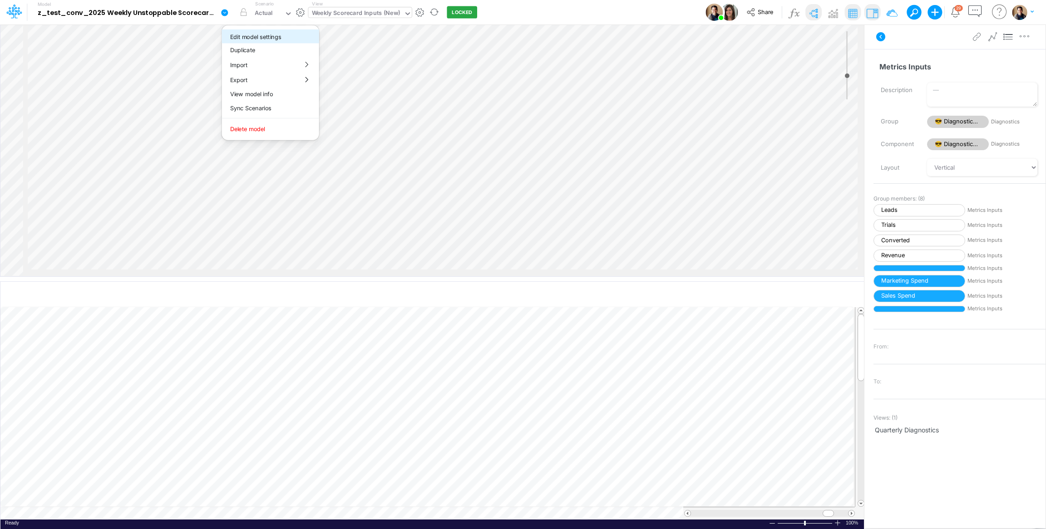
click at [269, 30] on button "Edit model settings" at bounding box center [270, 36] width 97 height 14
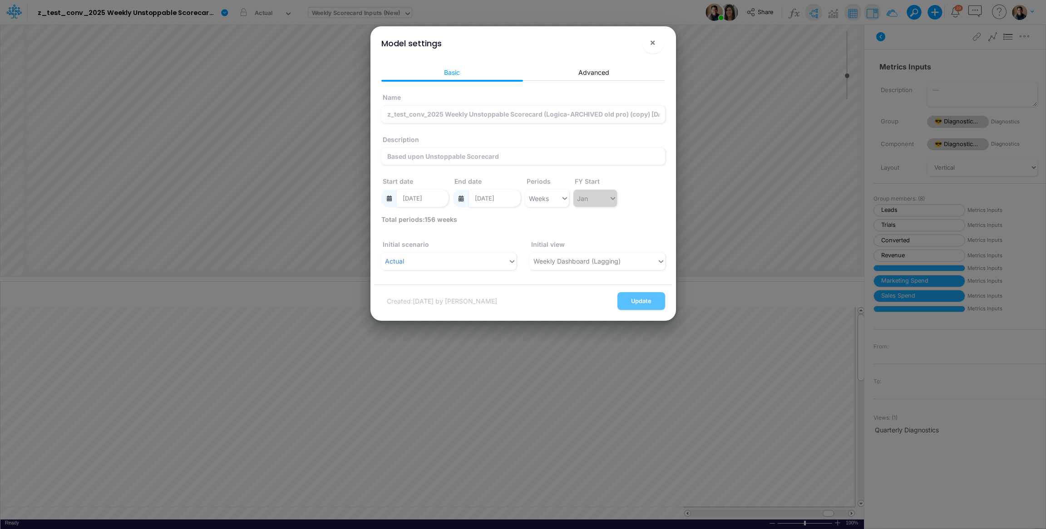
click at [506, 105] on div "Name z_test_conv_2025 Weekly Unstoppable Scorecard (Logica-ARCHIVED old pro) (c…" at bounding box center [523, 105] width 284 height 35
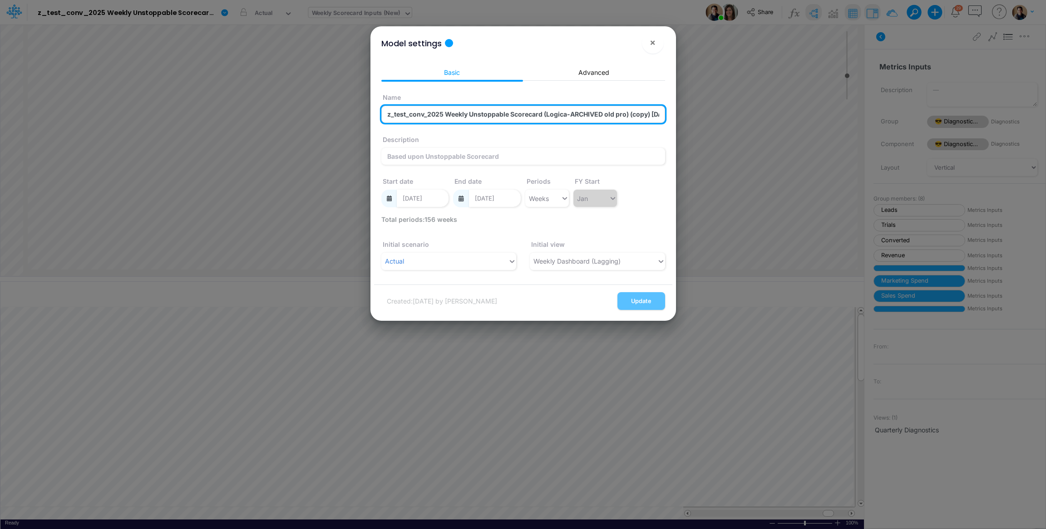
click at [558, 112] on input "z_test_conv_2025 Weekly Unstoppable Scorecard (Logica-ARCHIVED old pro) (copy) …" at bounding box center [523, 114] width 284 height 17
type input "2025 Weekly Unstoppable Scorecard (NEW-V3)"
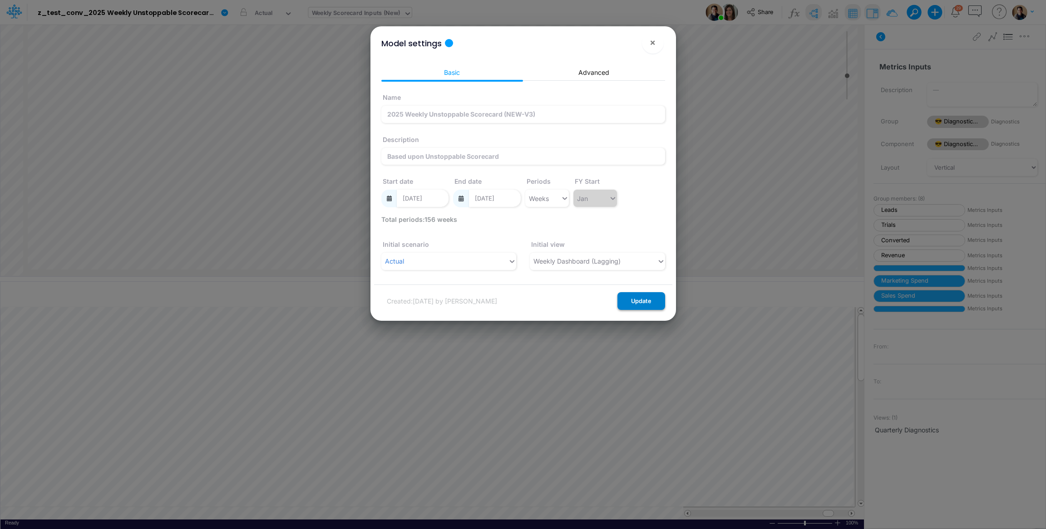
click at [644, 304] on button "Update" at bounding box center [641, 301] width 48 height 18
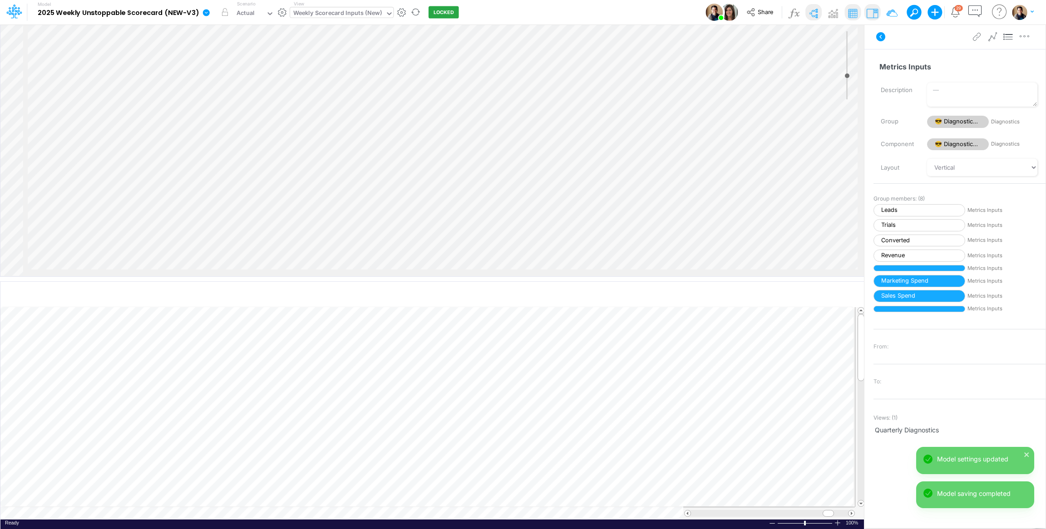
click at [203, 11] on icon at bounding box center [206, 12] width 7 height 7
click at [241, 91] on button "View model info" at bounding box center [251, 94] width 97 height 14
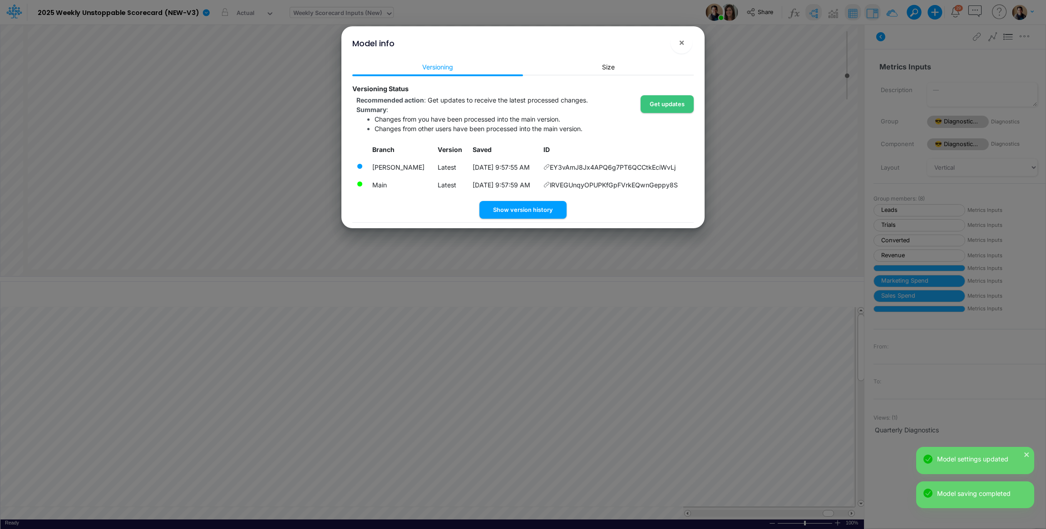
click at [20, 1] on div "Model info ! × Versioning Size Versioning Status Recommended action : Get updat…" at bounding box center [523, 264] width 1046 height 529
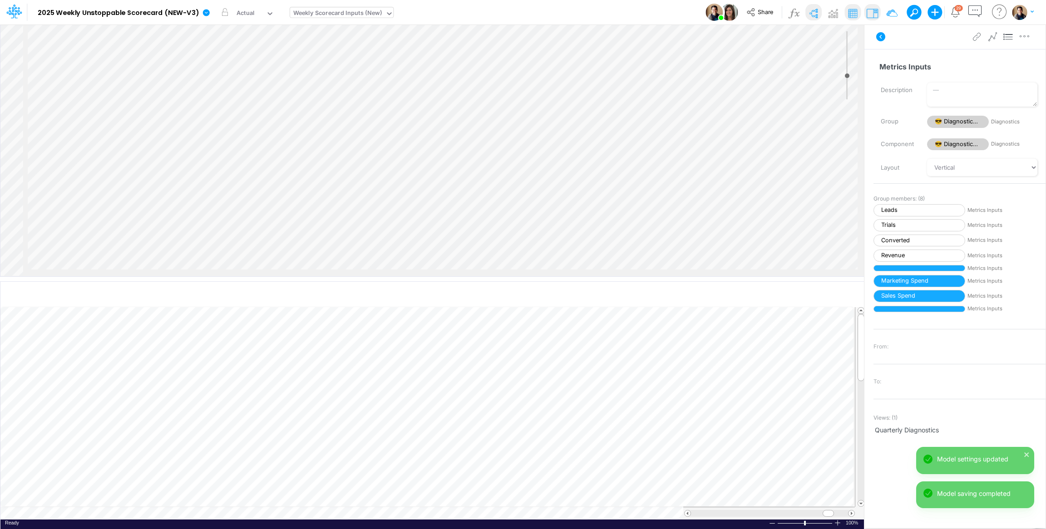
click at [14, 10] on icon at bounding box center [13, 11] width 15 height 15
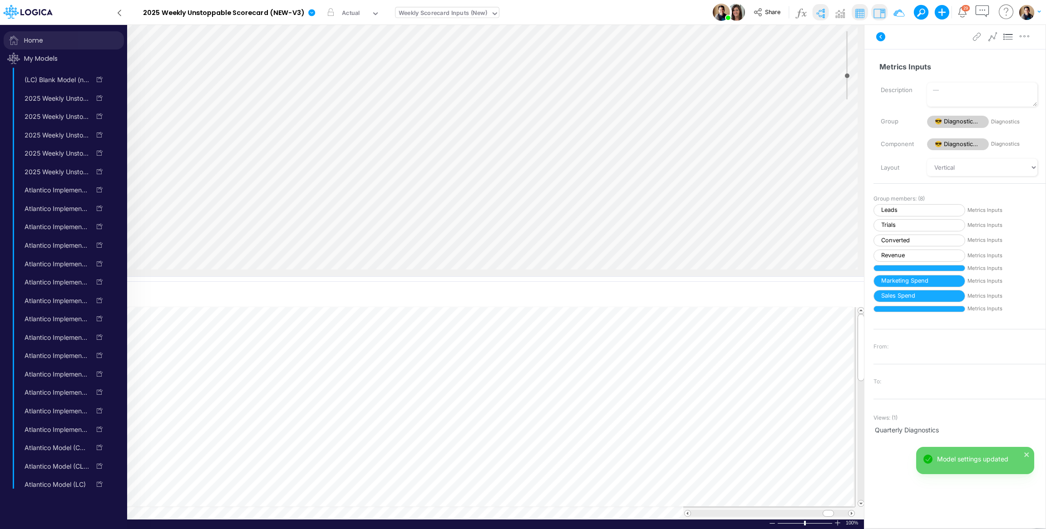
click at [38, 38] on span "Home" at bounding box center [64, 40] width 120 height 18
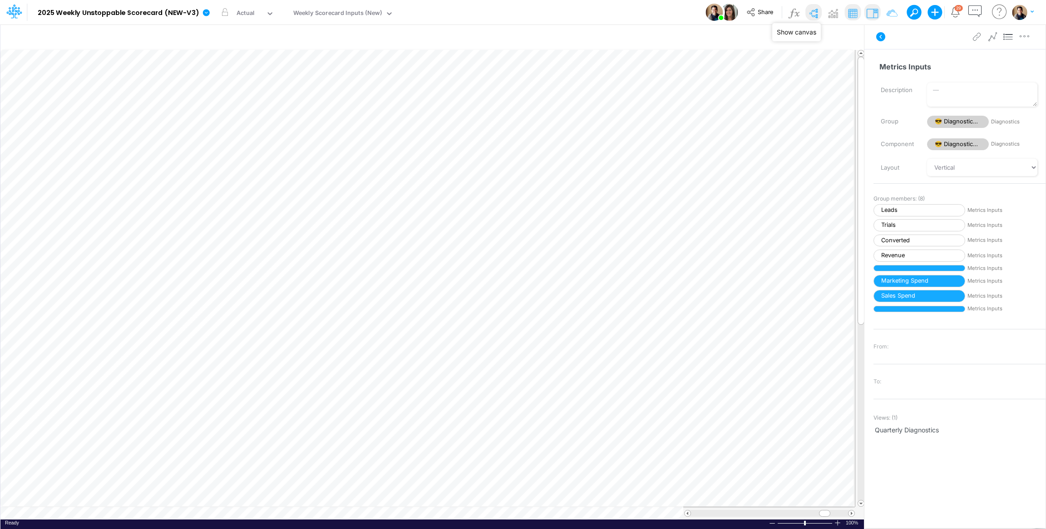
click at [812, 14] on img at bounding box center [813, 13] width 15 height 15
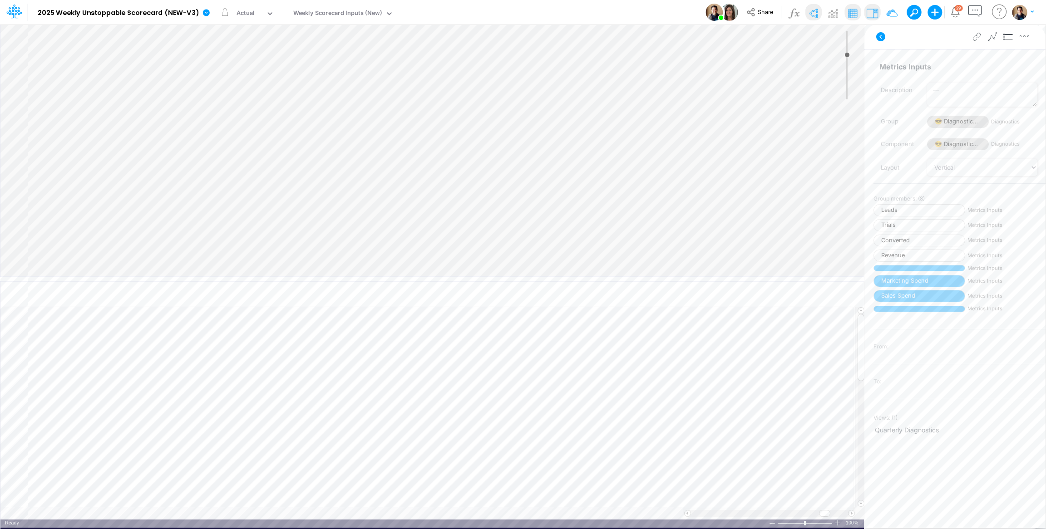
type input "0"
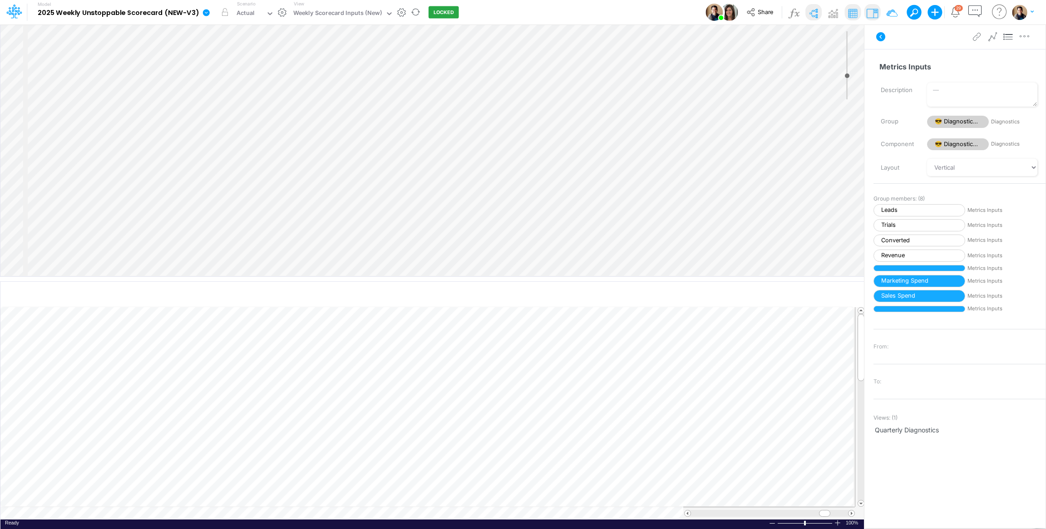
click at [206, 10] on icon at bounding box center [206, 13] width 8 height 8
click at [243, 39] on button "Edit model settings" at bounding box center [251, 36] width 97 height 14
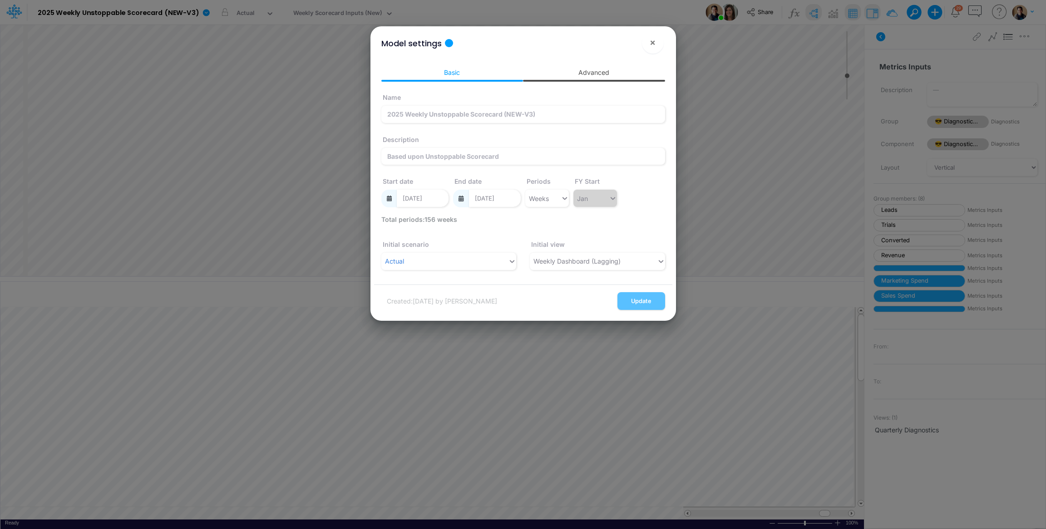
click at [586, 74] on link "Advanced" at bounding box center [594, 72] width 142 height 17
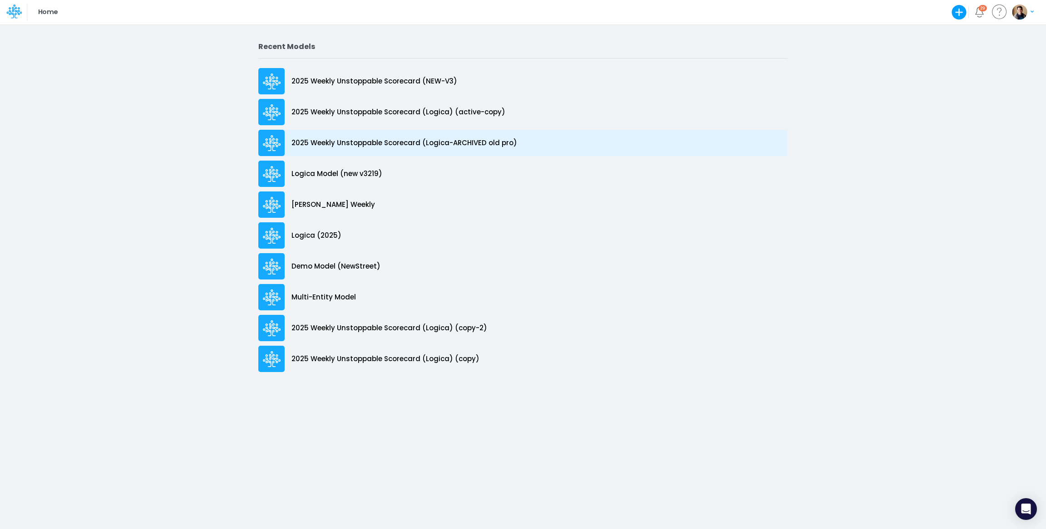
click at [396, 140] on p "2025 Weekly Unstoppable Scorecard (Logica-ARCHIVED old pro)" at bounding box center [404, 143] width 226 height 10
